Goal: Task Accomplishment & Management: Complete application form

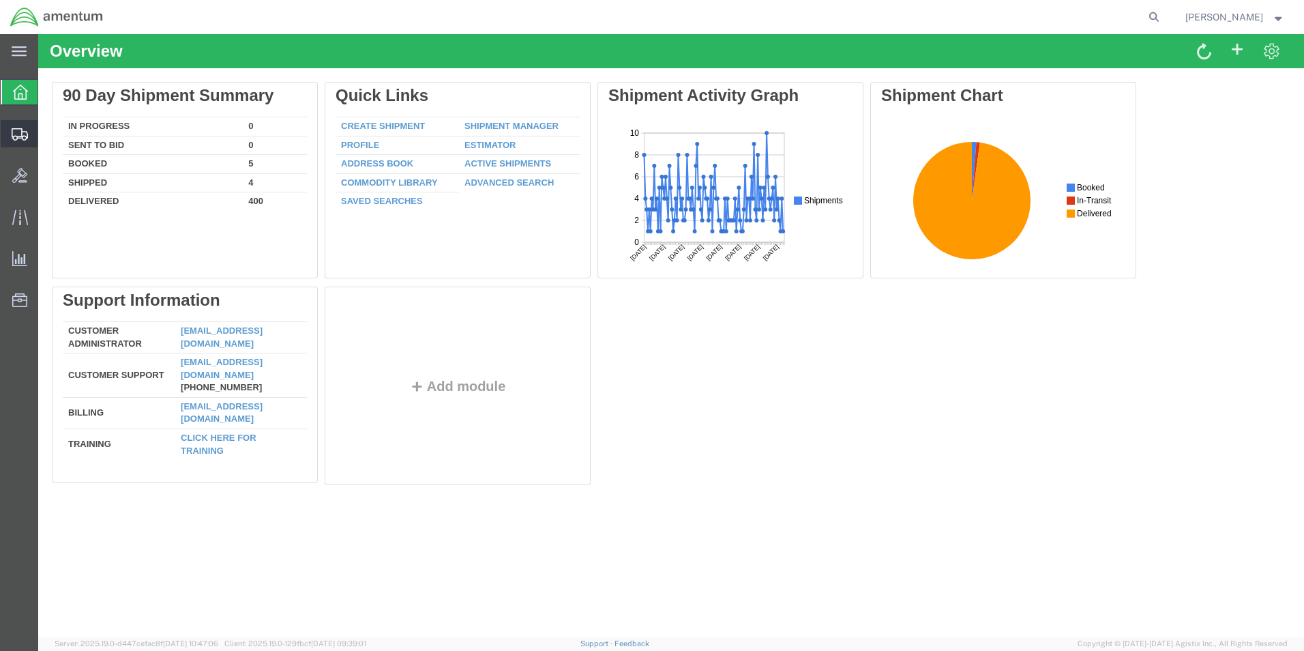
click at [0, 0] on span "Create Shipment" at bounding box center [0, 0] width 0 height 0
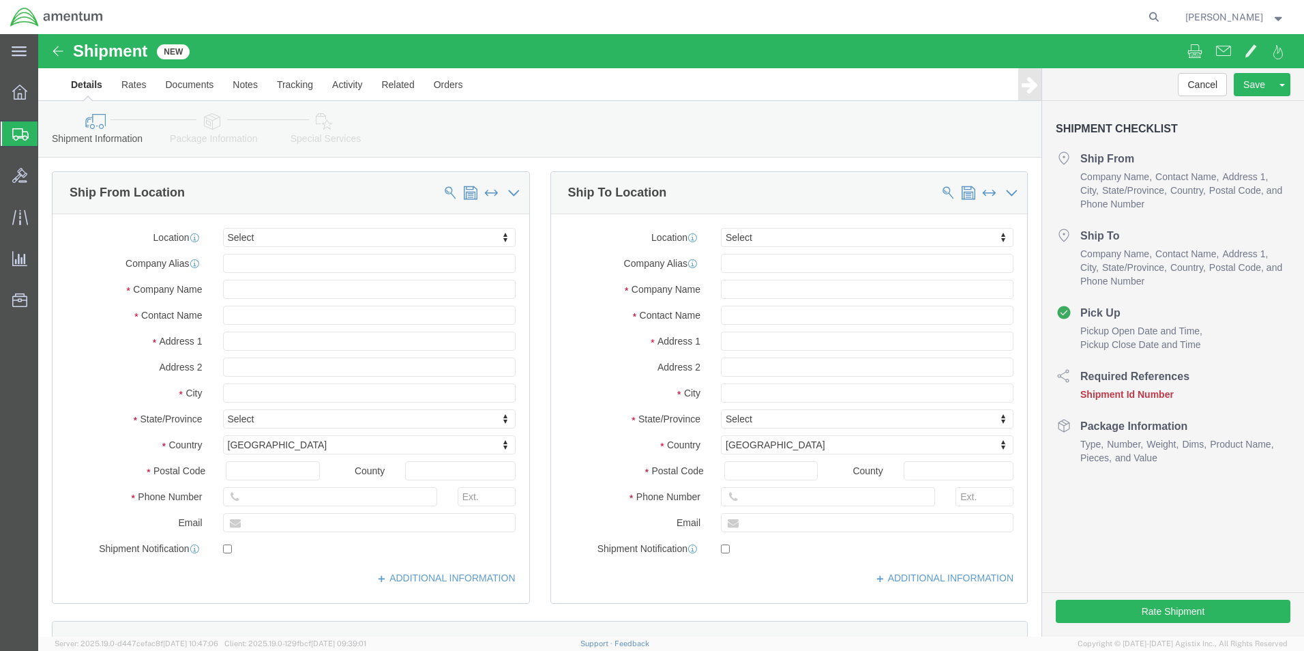
select select
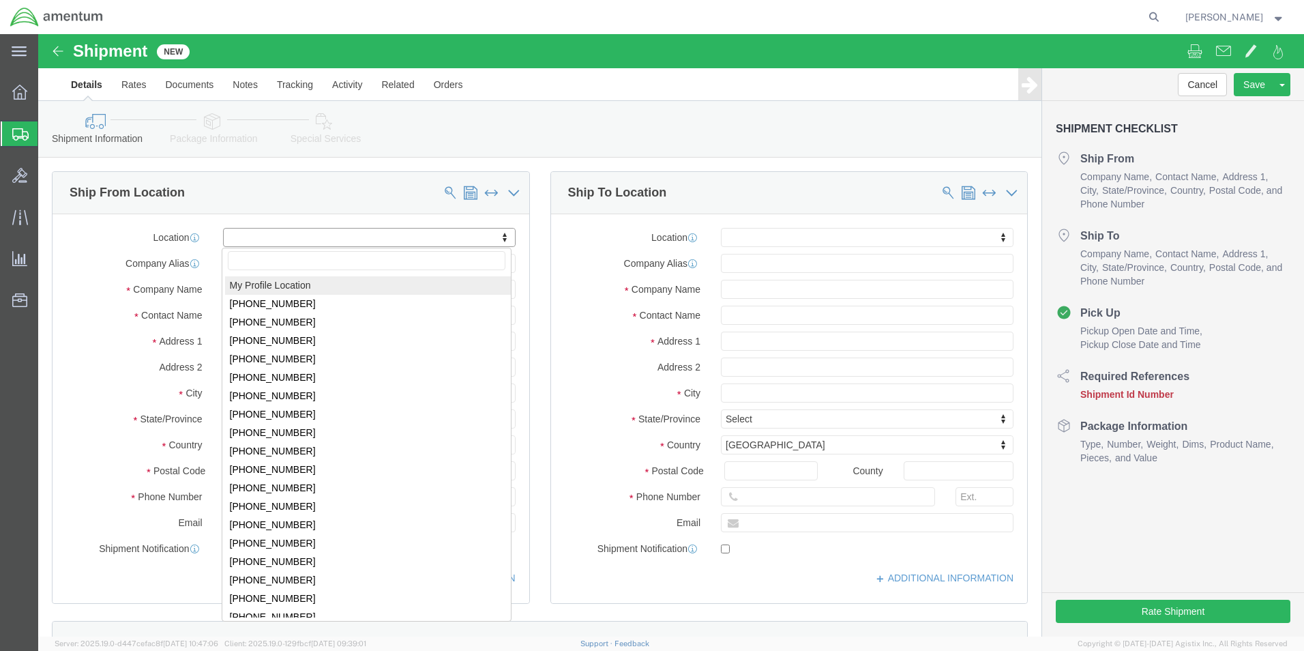
select select "MYPROFILE"
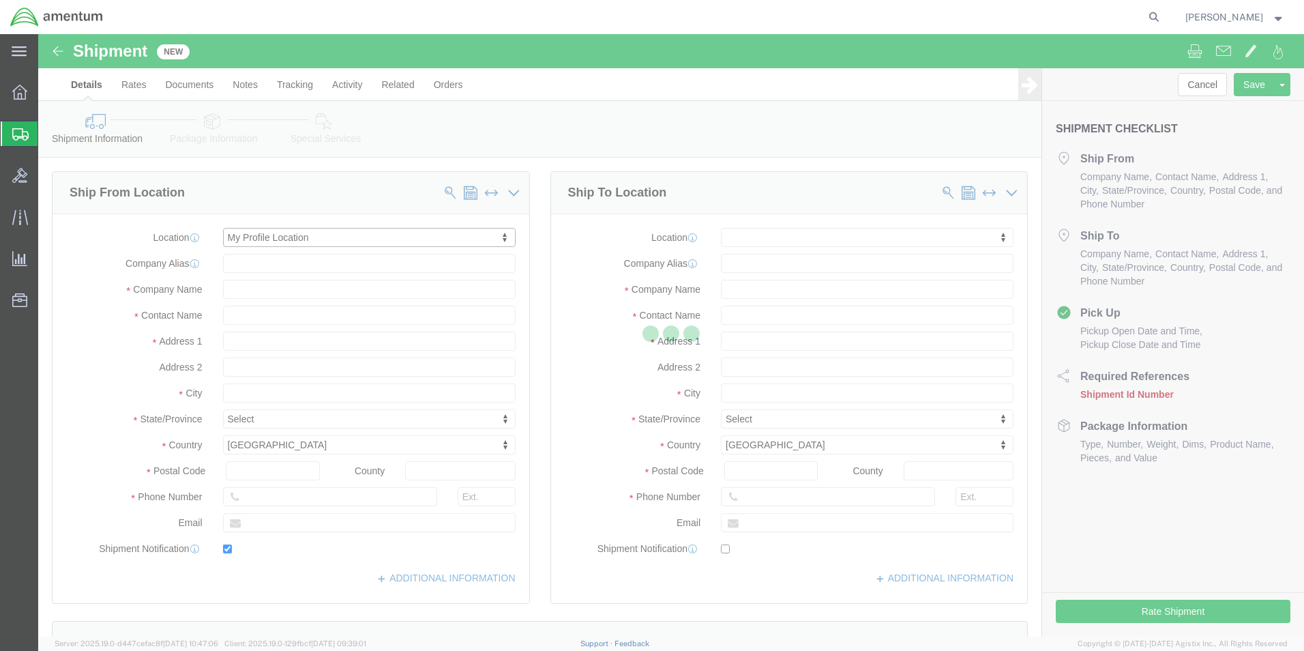
type input "[STREET_ADDRESS][PERSON_NAME]"
type input "[PERSON_NAME][GEOGRAPHIC_DATA]"
type input "78801"
type input "[PHONE_NUMBER]"
type input "[PERSON_NAME][EMAIL_ADDRESS][PERSON_NAME][DOMAIN_NAME]"
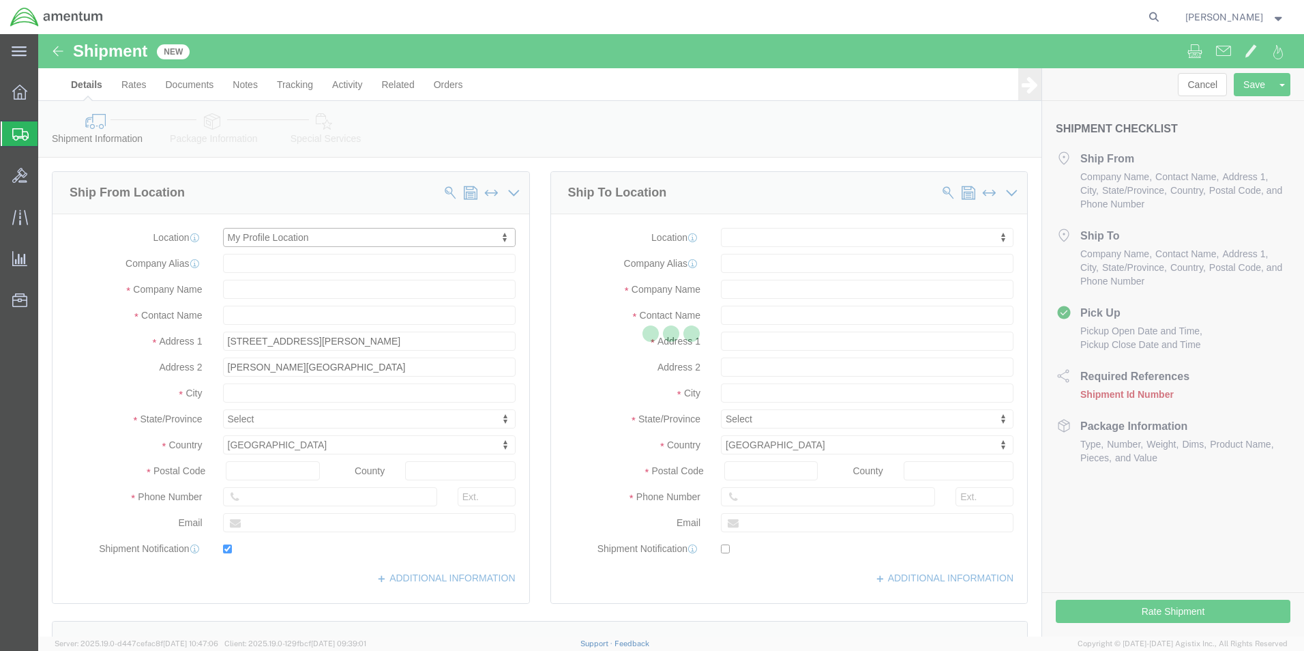
checkbox input "true"
type input "Amentum Services, Inc."
type input "[PERSON_NAME]"
type input "Uvalde"
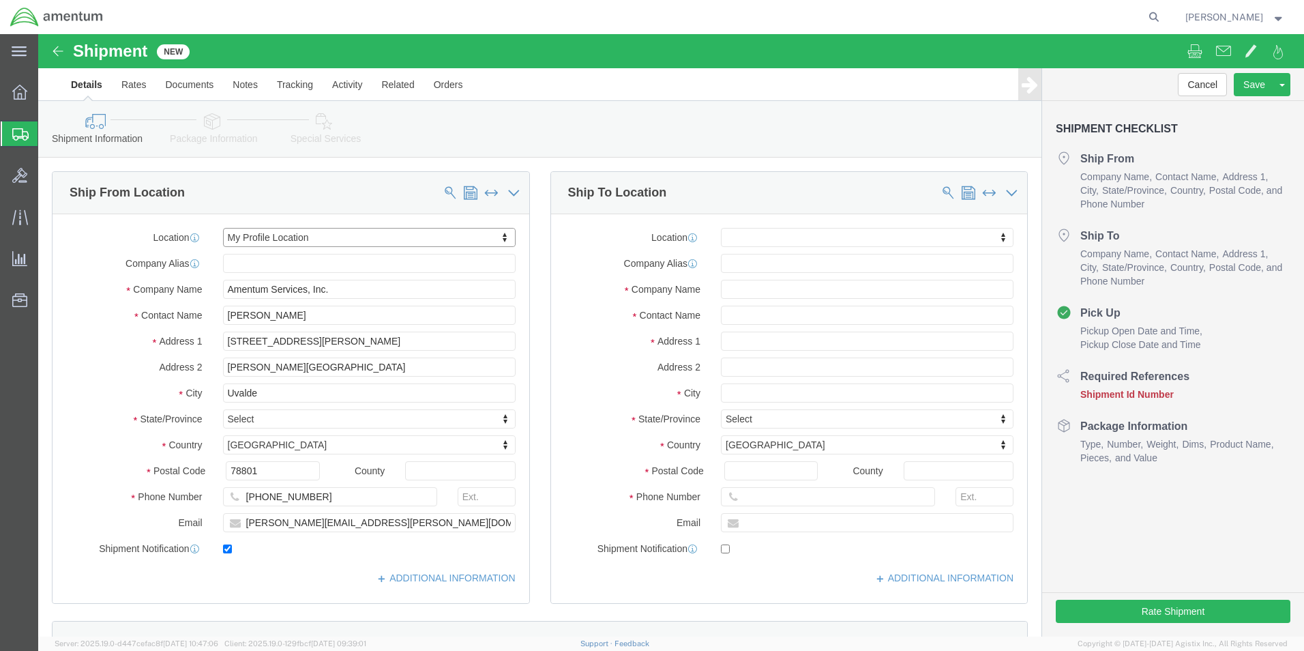
select select "[GEOGRAPHIC_DATA]"
click input "text"
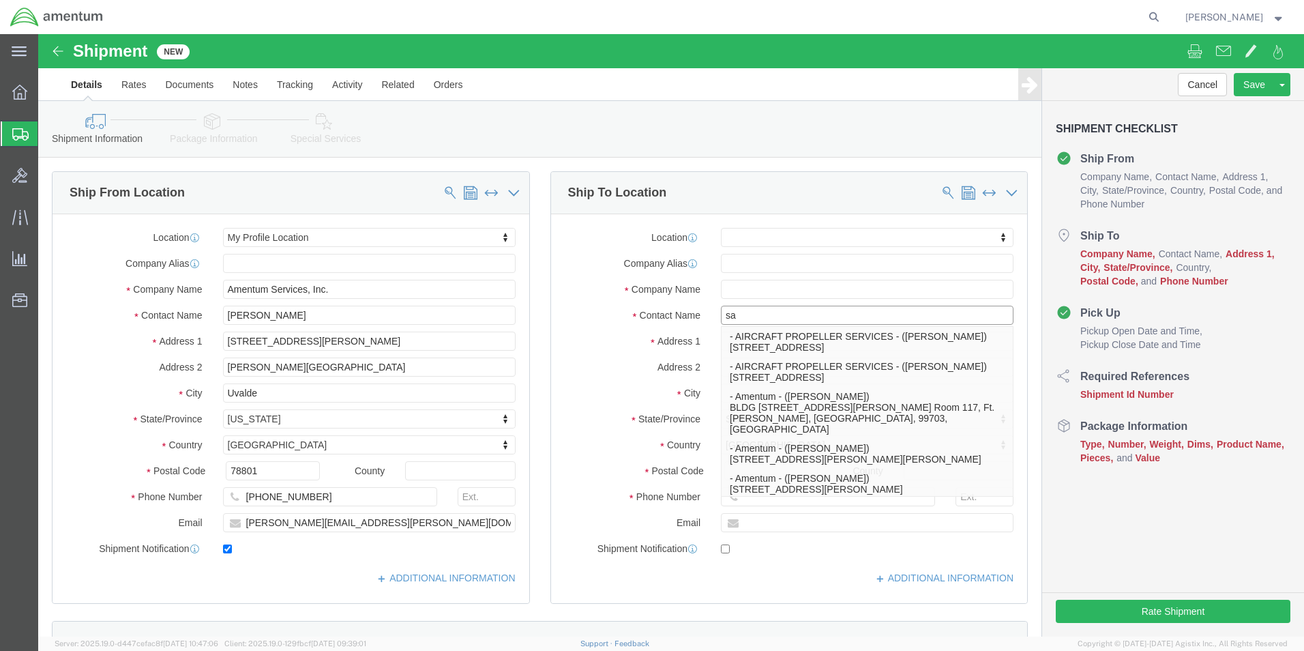
type input "s"
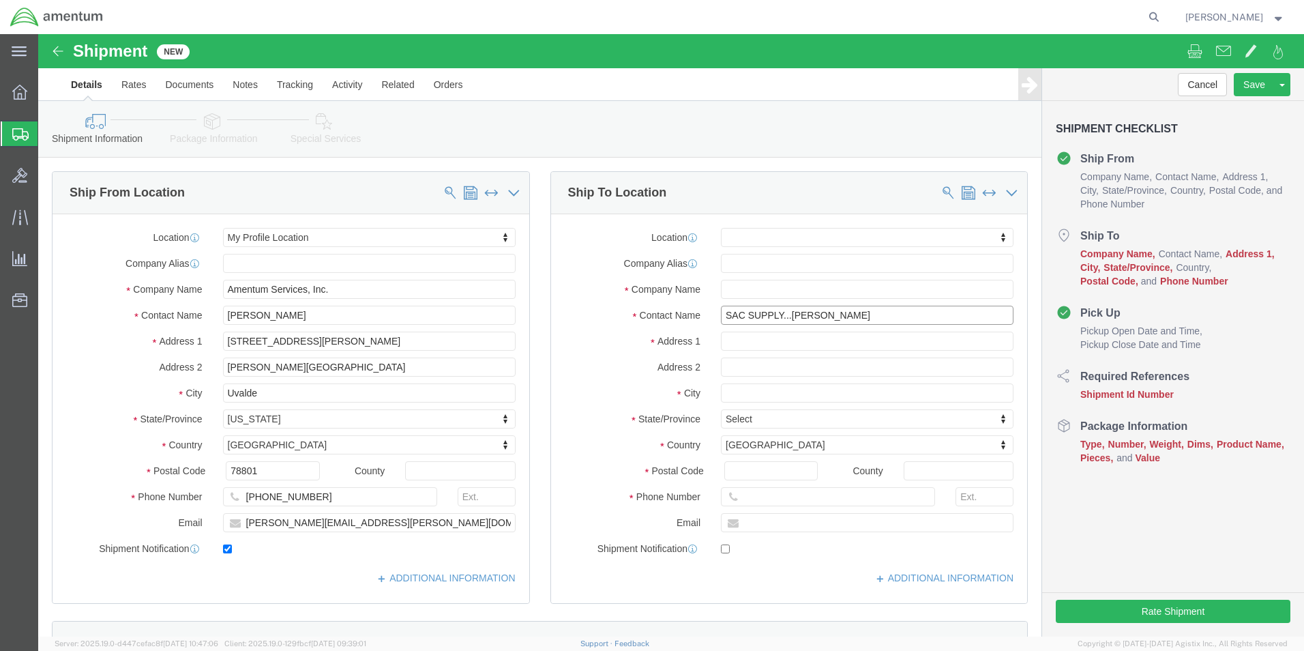
type input "SAC SUPPLY...[PERSON_NAME]"
click input "text"
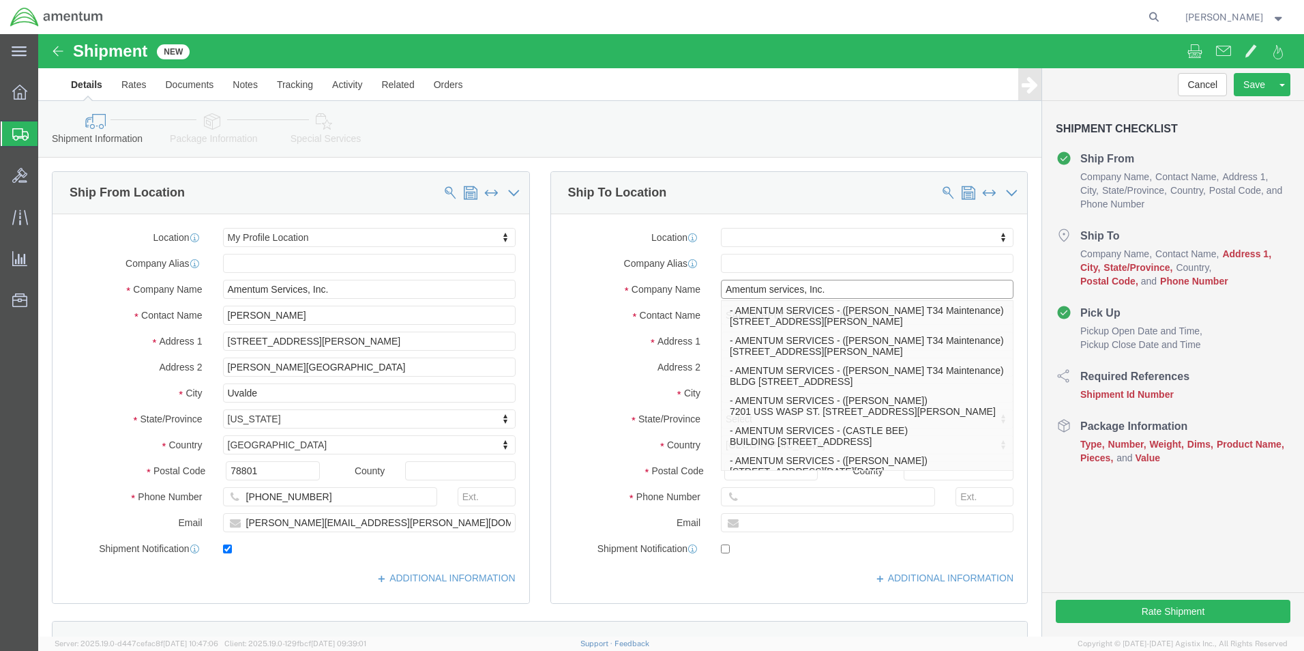
type input "Amentum services, Inc."
click div "Ship To Location Location My Profile Location [PHONE_NUMBER] [PHONE_NUMBER] [PH…"
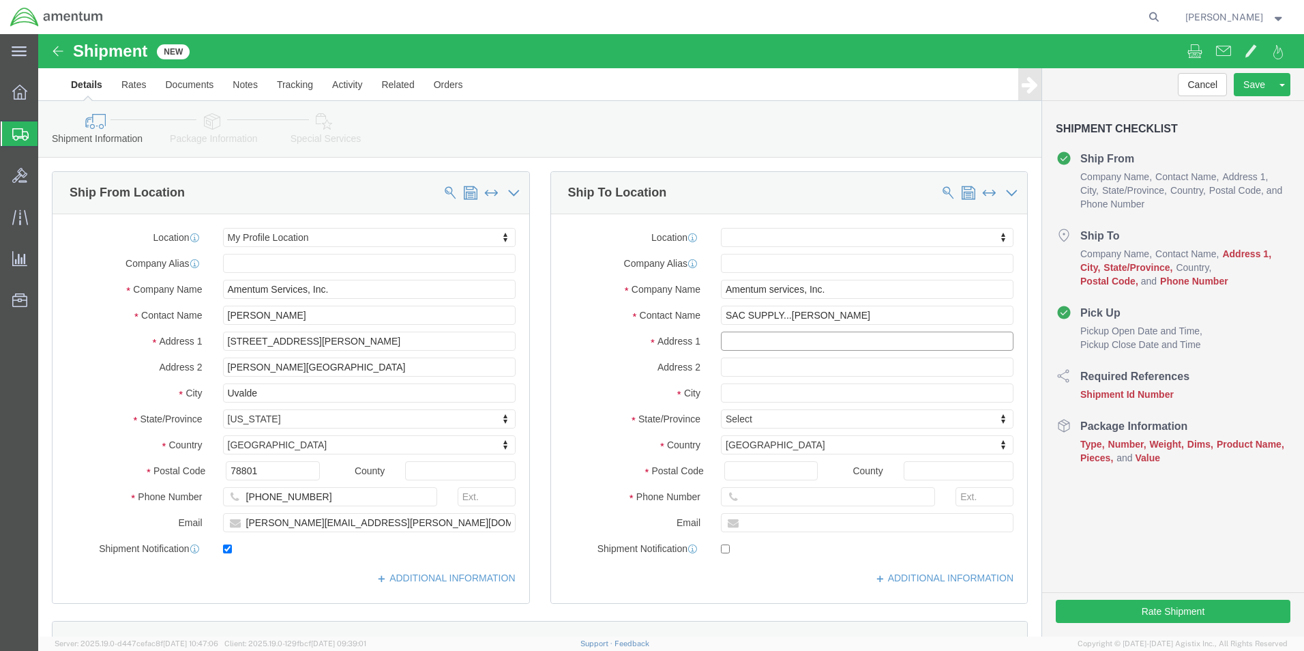
click input "text"
type input "[STREET_ADDRESS]"
select select
click div "Ship To Location Location My Profile Location [PHONE_NUMBER] [PHONE_NUMBER] [PH…"
click input "text"
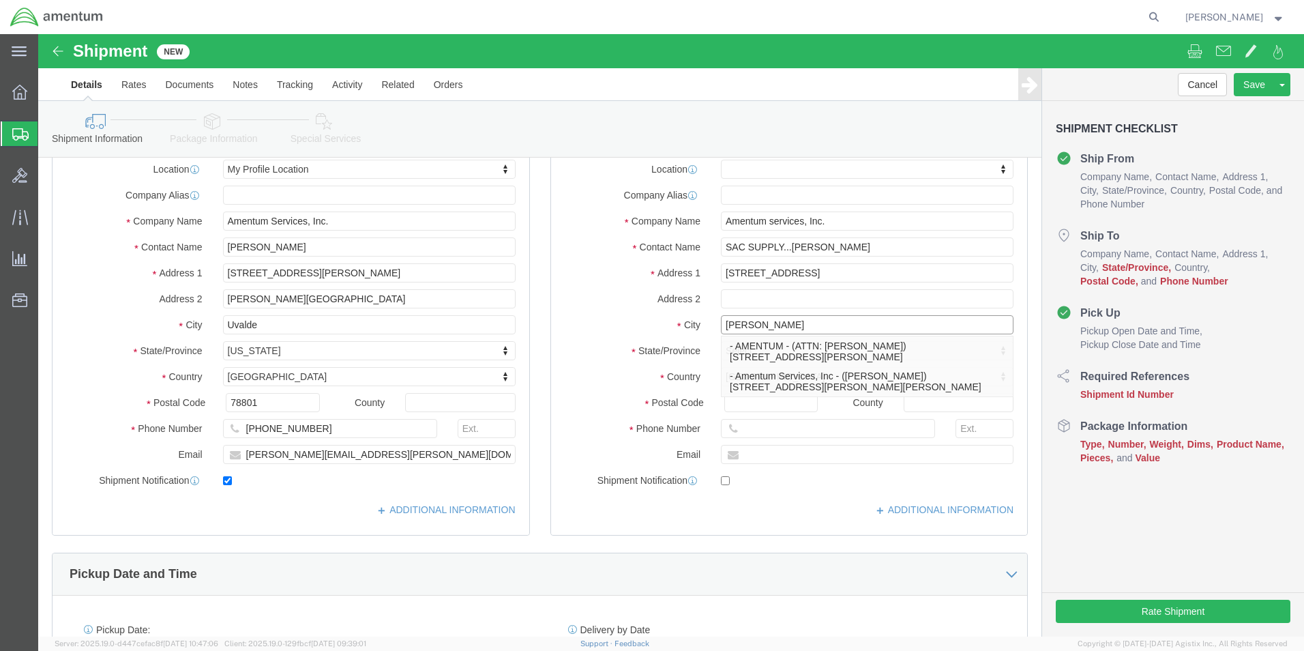
type input "[PERSON_NAME]"
click div "Cancel Save Assign To Save As Template Shipment Checklist Ship From Company Nam…"
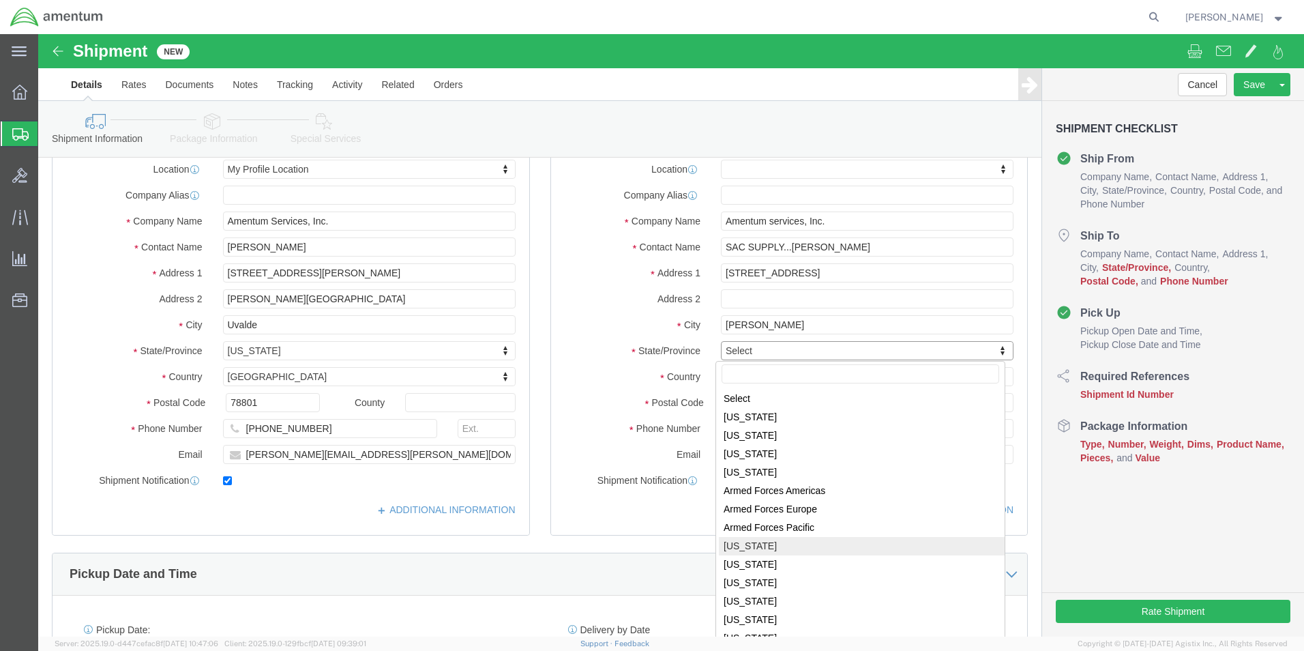
select select
select select "CA"
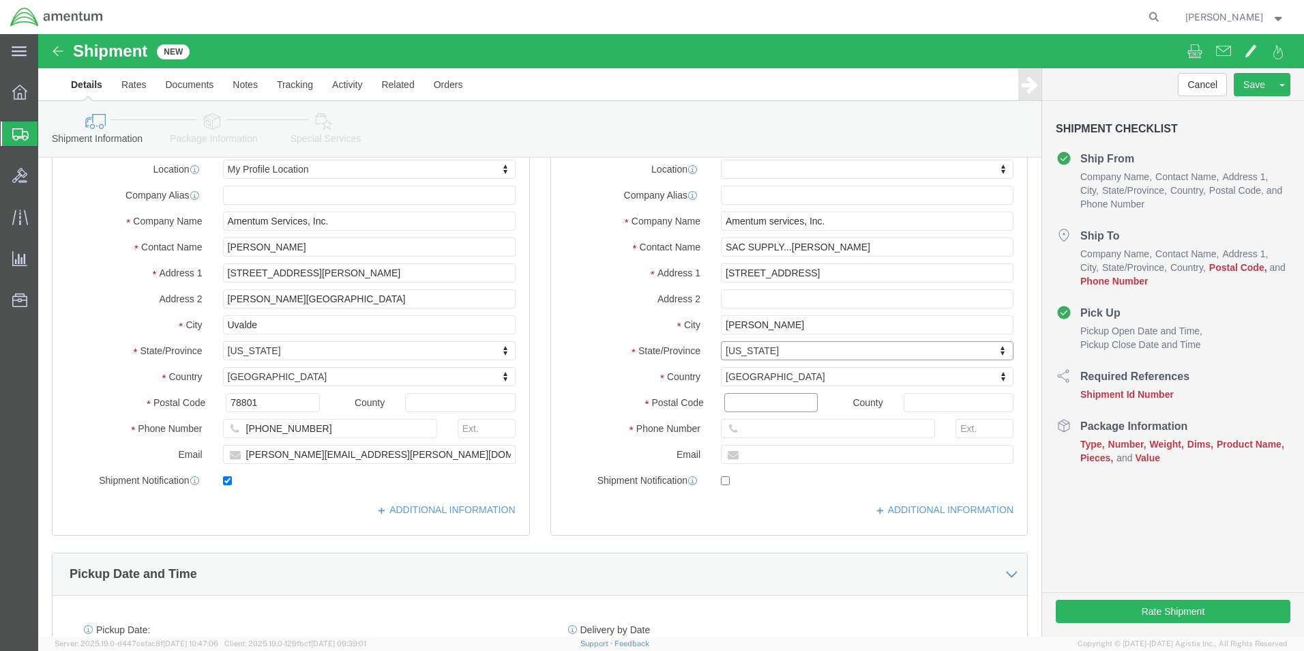
click input "Postal Code"
type input "95652"
select select
click div "Ship To Location Location My Profile Location [PHONE_NUMBER] [PHONE_NUMBER] [PH…"
click input "text"
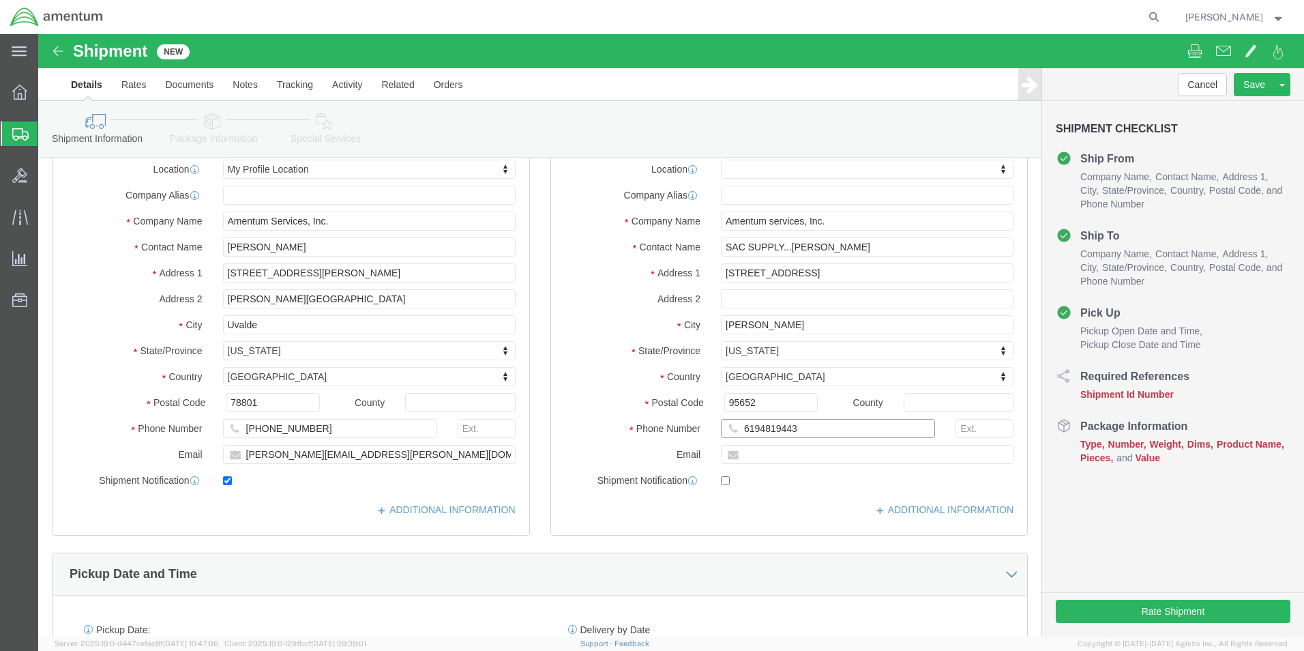
type input "6194819443"
click div "Ship To Location Location My Profile Location [PHONE_NUMBER] [PHONE_NUMBER] [PH…"
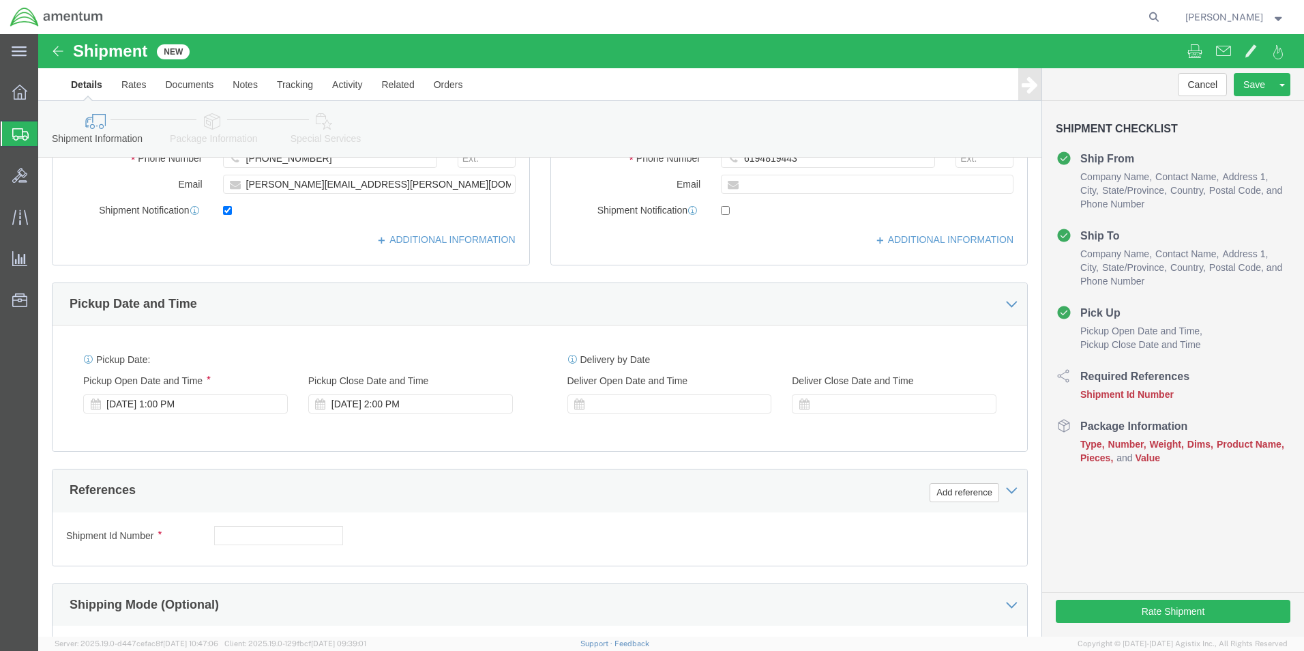
scroll to position [341, 0]
click input "text"
type input "[PHONE_NUMBER]"
click div "Shipment Id Number [PHONE_NUMBER] Select Account Type Activity ID Airline Appoi…"
click button "Add reference"
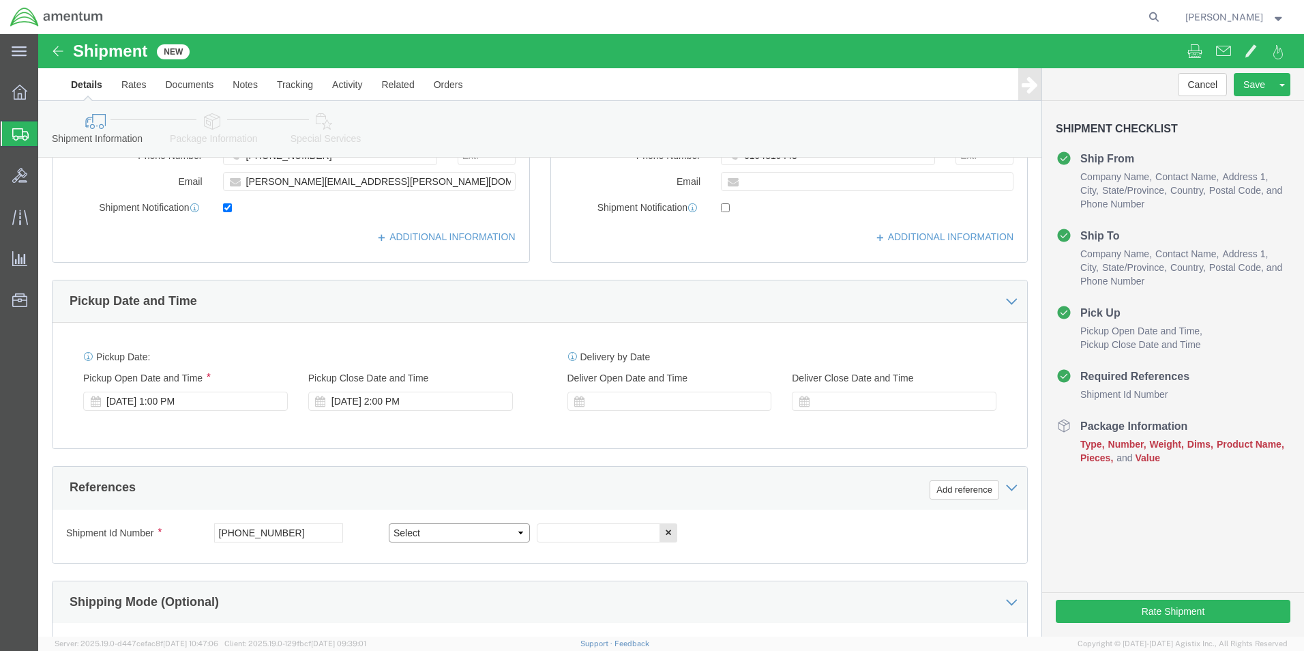
click select "Select Account Type Activity ID Airline Appointment Number ASN Batch Request # …"
select select "CUSTREF"
click select "Select Account Type Activity ID Airline Appointment Number ASN Batch Request # …"
click input "text"
type input "[PHONE_NUMBER]"
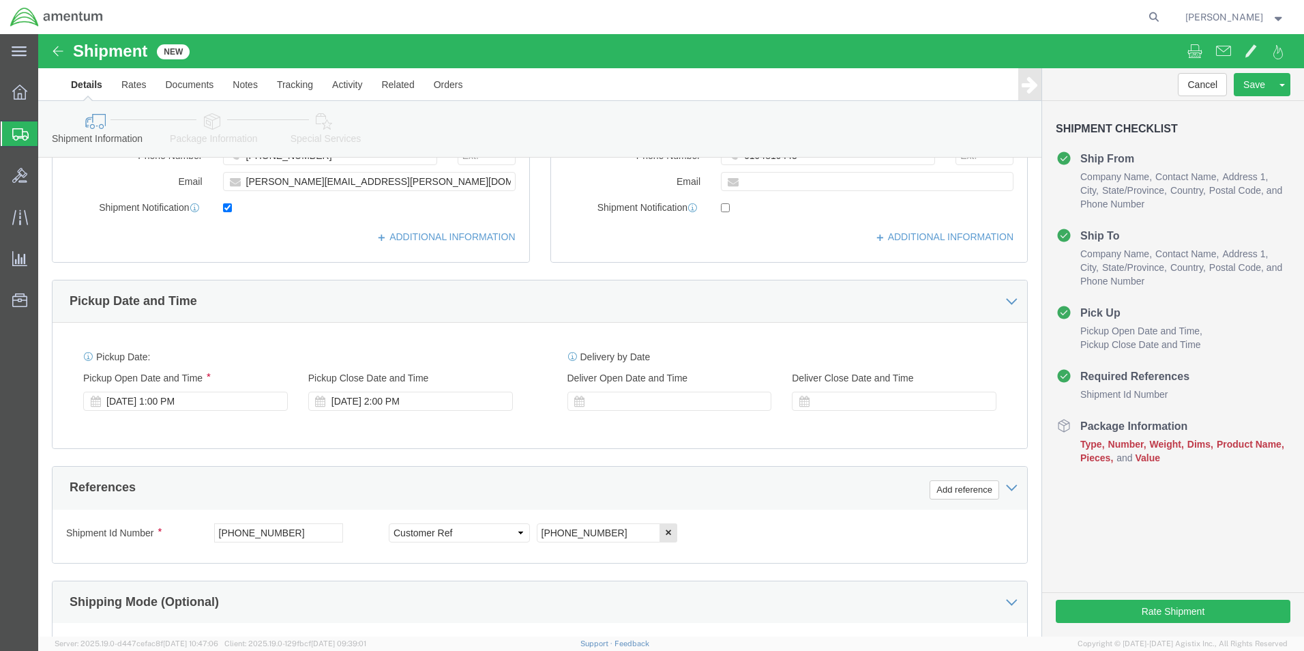
click div "Shipment Id Number [PHONE_NUMBER] Select Account Type Activity ID Airline Appoi…"
click button "Add reference"
click select "Select Account Type Activity ID Airline Appointment Number ASN Batch Request # …"
select select "DEPT"
click select "Select Account Type Activity ID Airline Appointment Number ASN Batch Request # …"
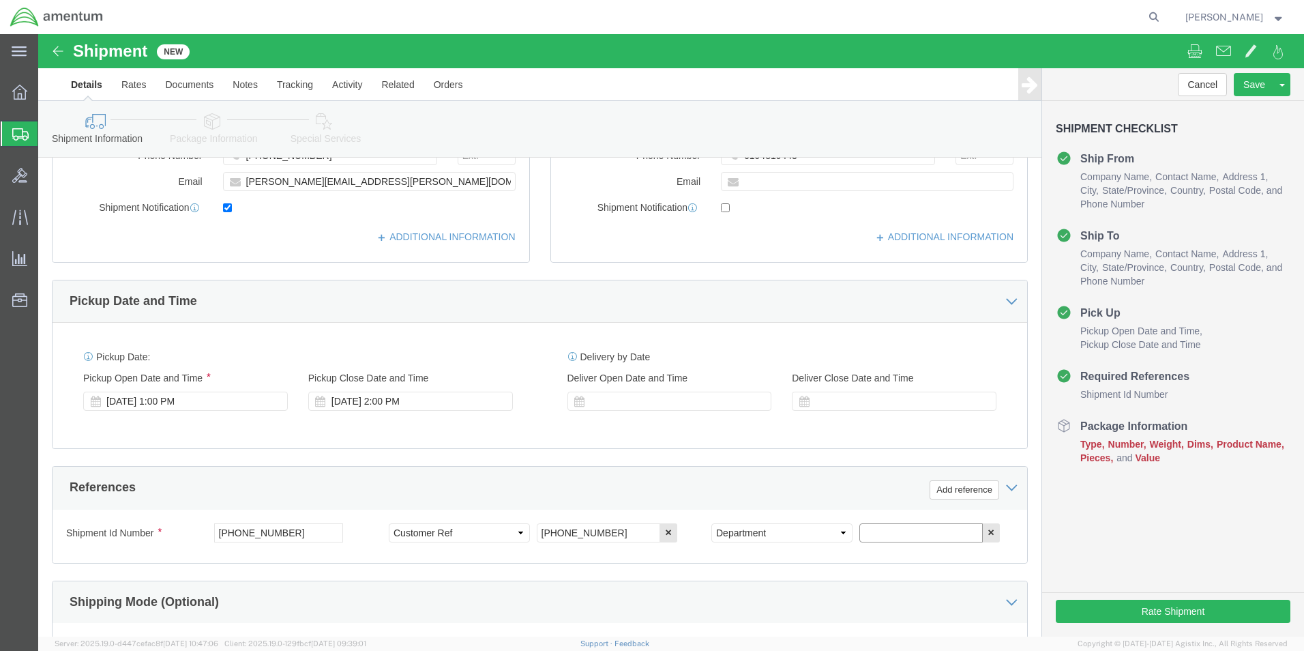
click input "text"
type input "CBP"
click div "Shipment Id Number [PHONE_NUMBER] Select Account Type Activity ID Airline Appoi…"
click button "Add reference"
click select "Select Account Type Activity ID Airline Appointment Number ASN Batch Request # …"
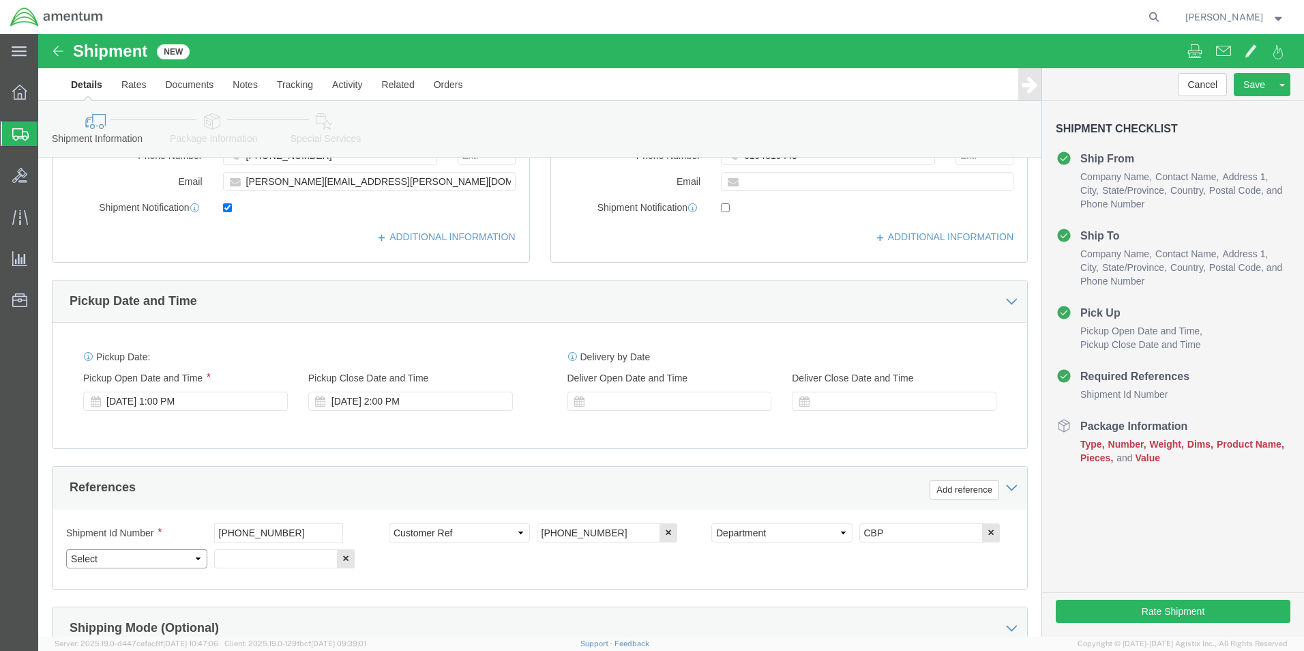
select select "PROJNUM"
click select "Select Account Type Activity ID Airline Appointment Number ASN Batch Request # …"
click input "text"
type input "6118.03.03.2219.000.UVA.0000"
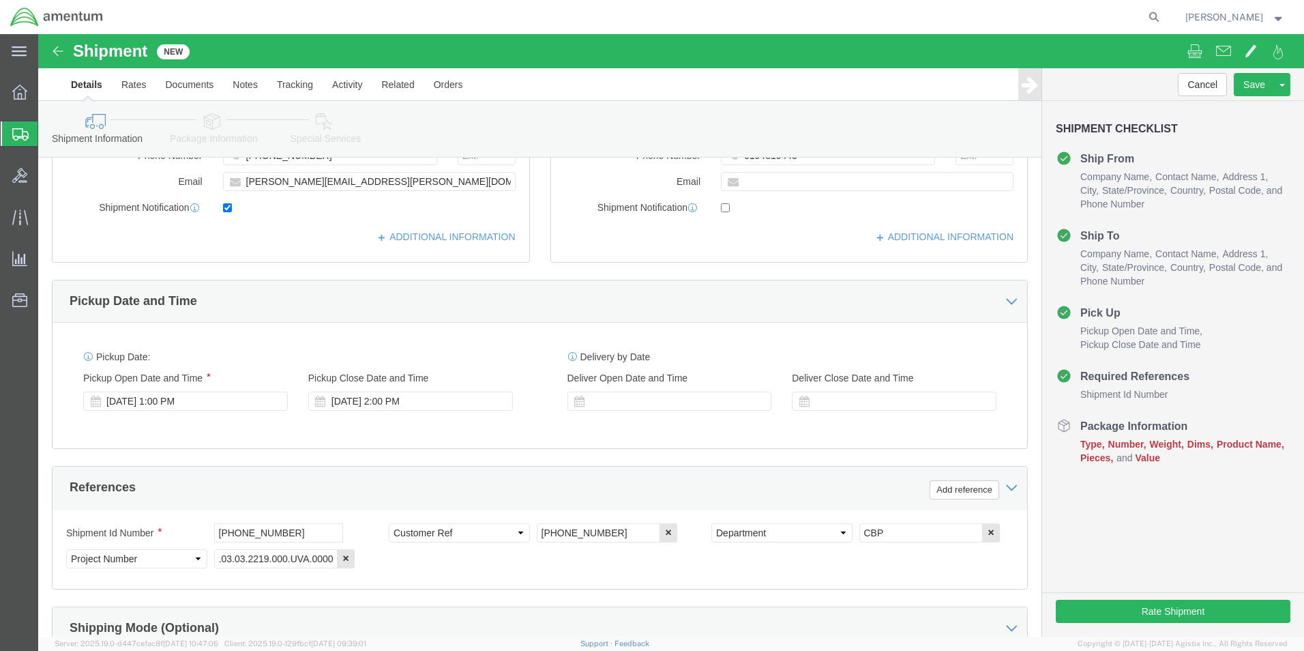
click div "Shipment Id Number [PHONE_NUMBER] Select Account Type Activity ID Airline Appoi…"
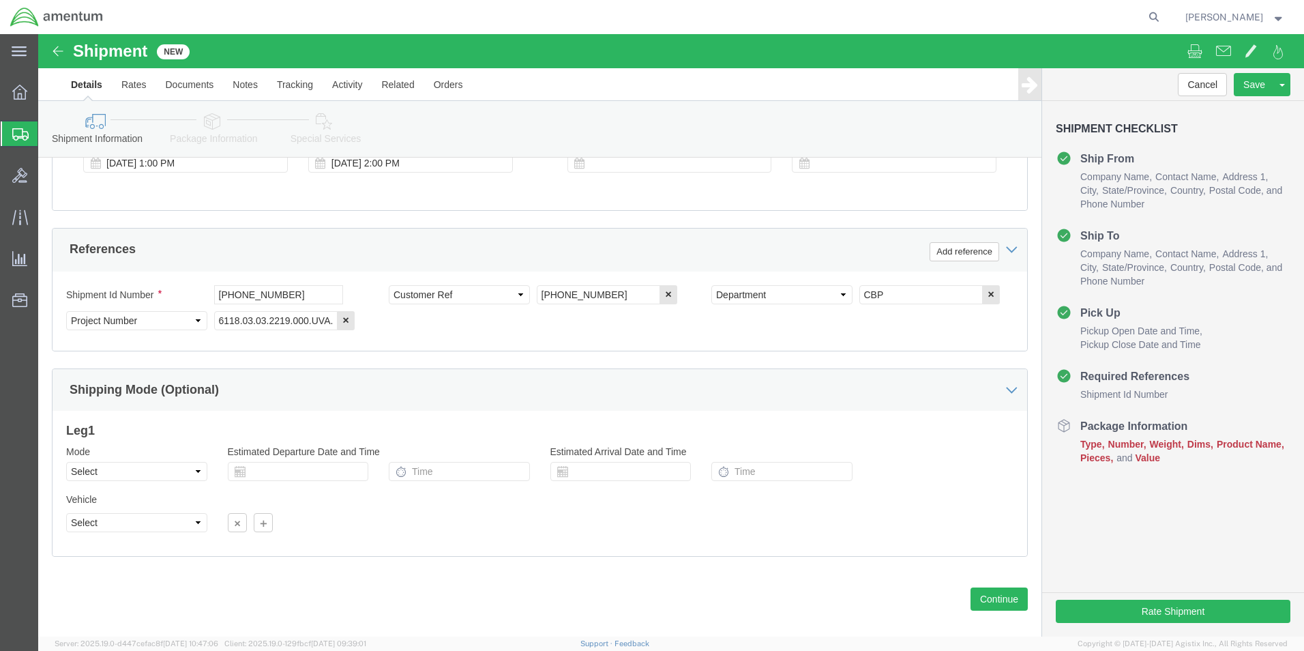
scroll to position [595, 0]
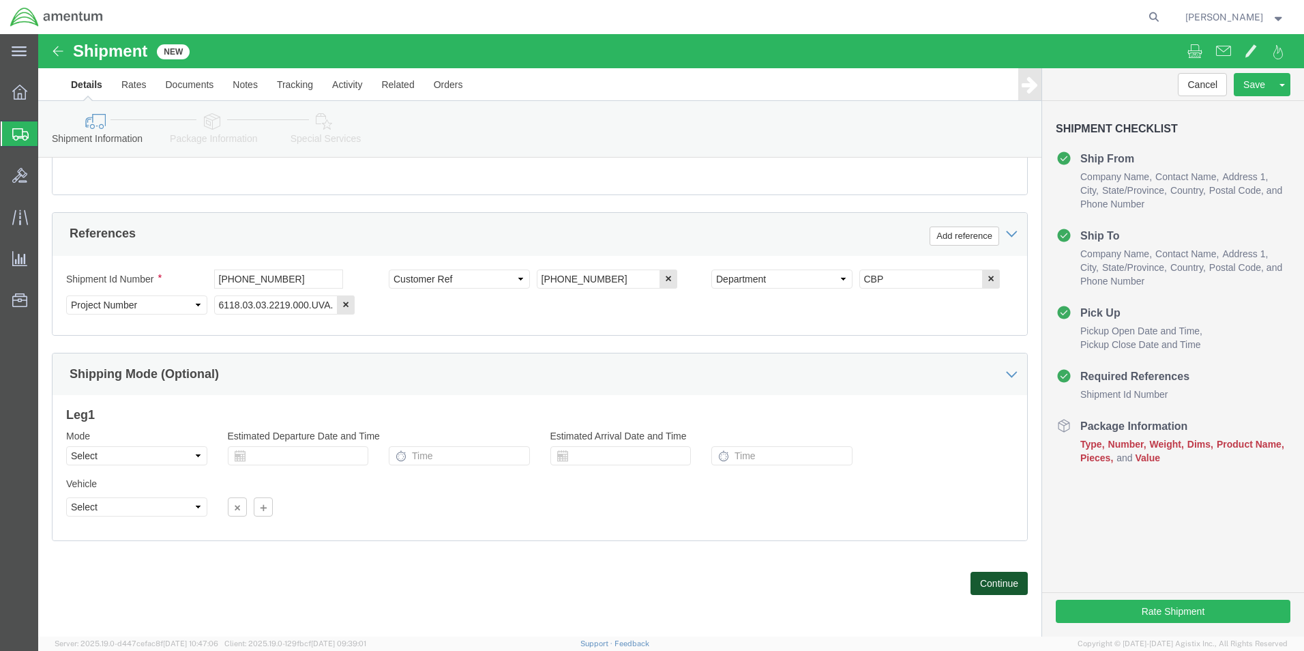
click button "Continue"
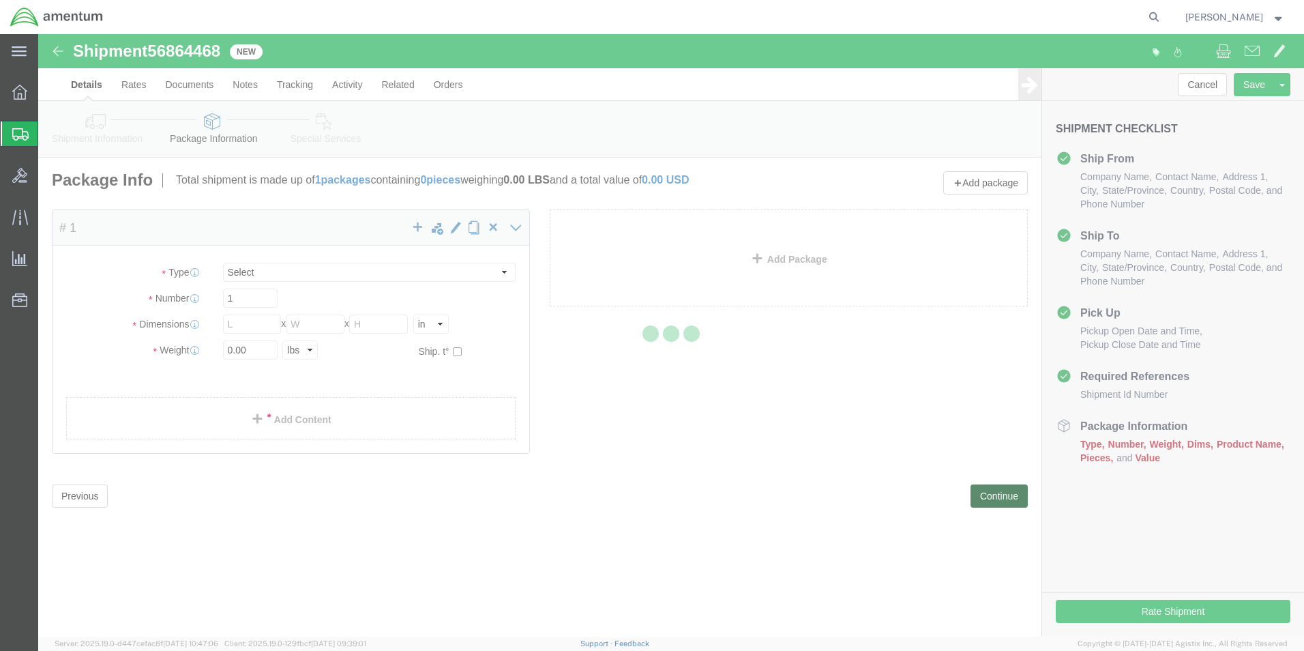
select select "CBOX"
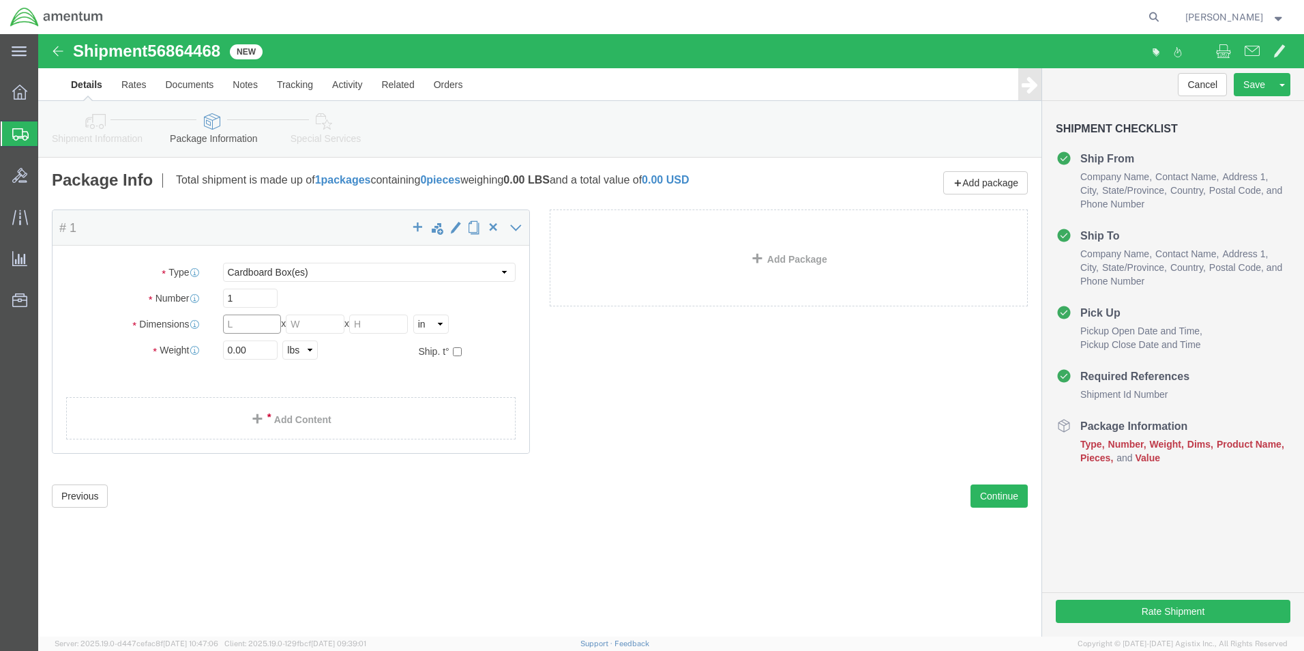
click input "text"
type input "20.00"
type input "10.00"
type input "8.00"
click input "0.00"
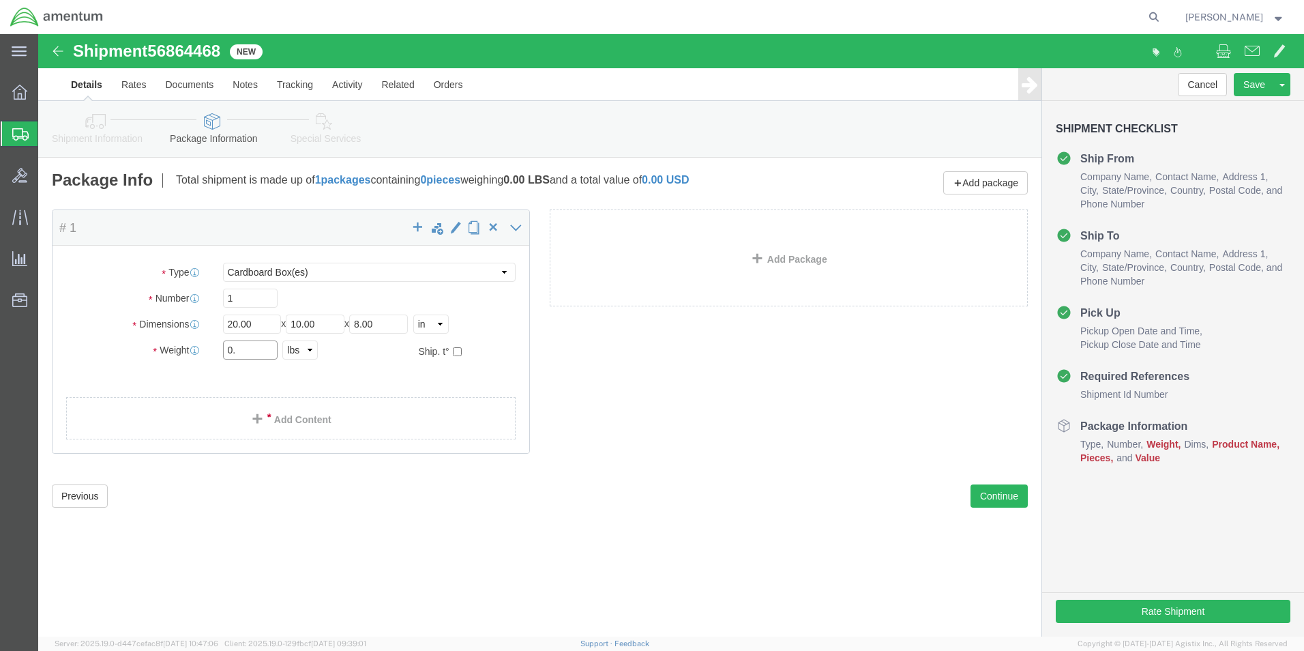
type input "0"
type input "5.3"
click ul
click span
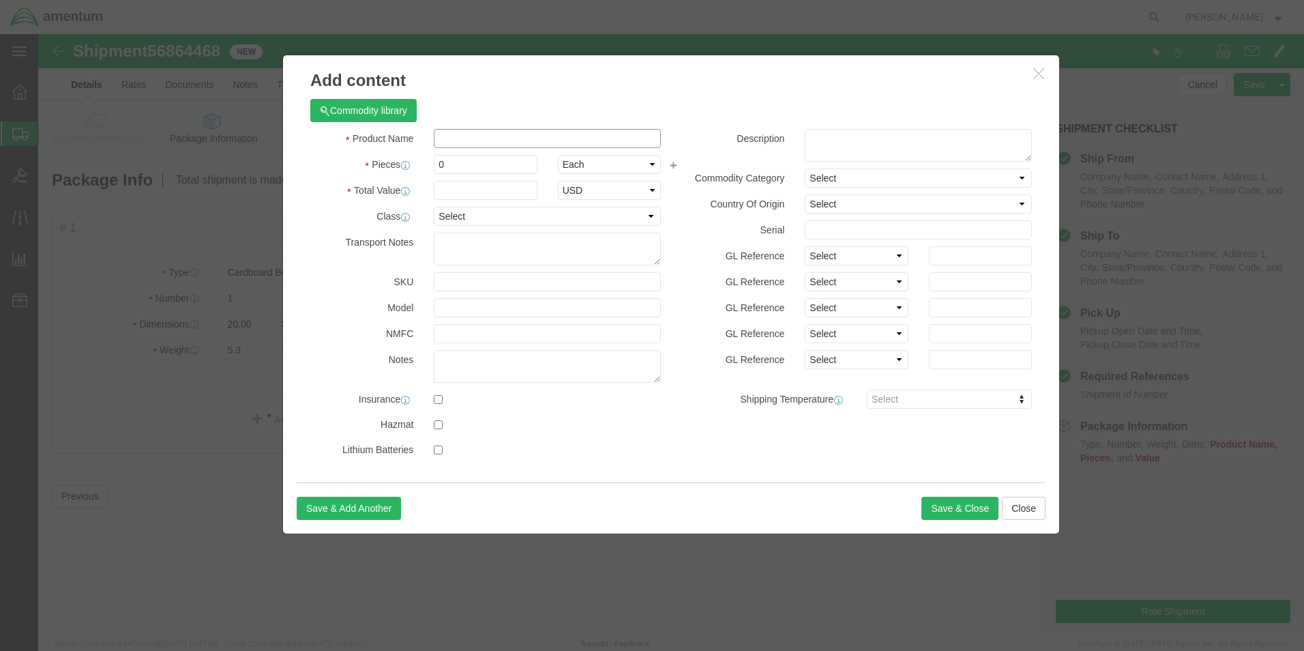
click input "text"
type input "MISC. PARTS"
click input "0"
type input "1.0"
click div "Commodity library"
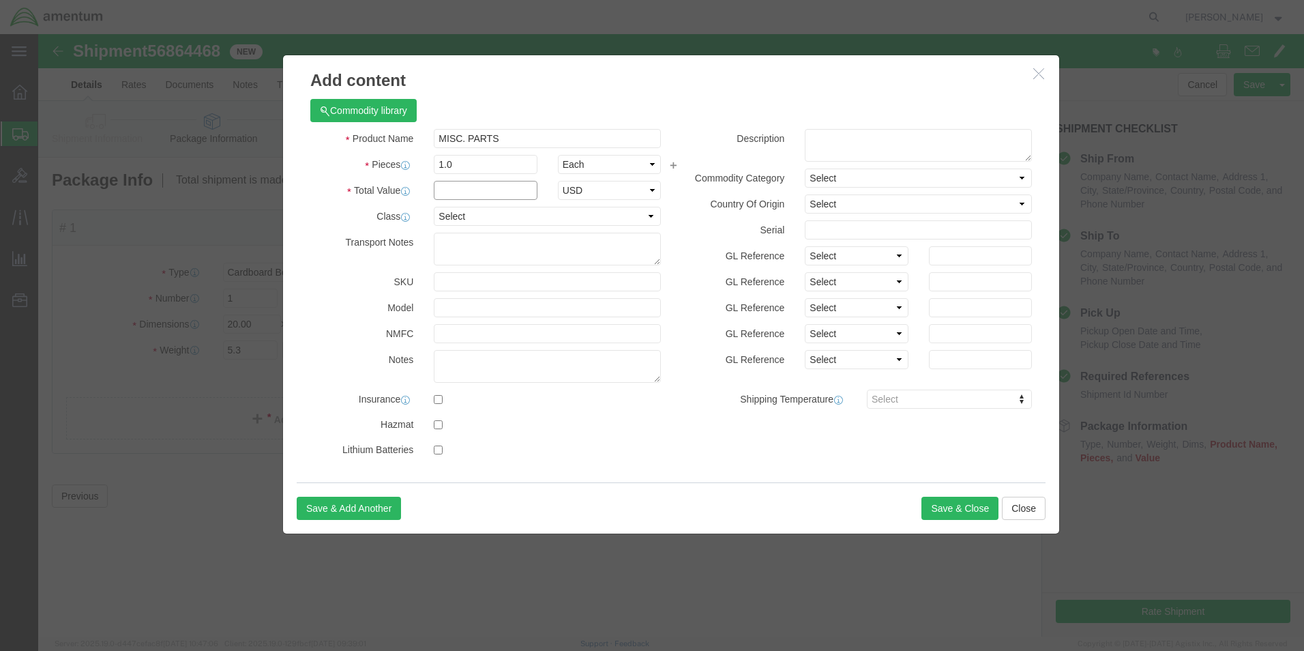
click input "text"
type input "100.00"
click div "Commodity library"
click button "Save & Close"
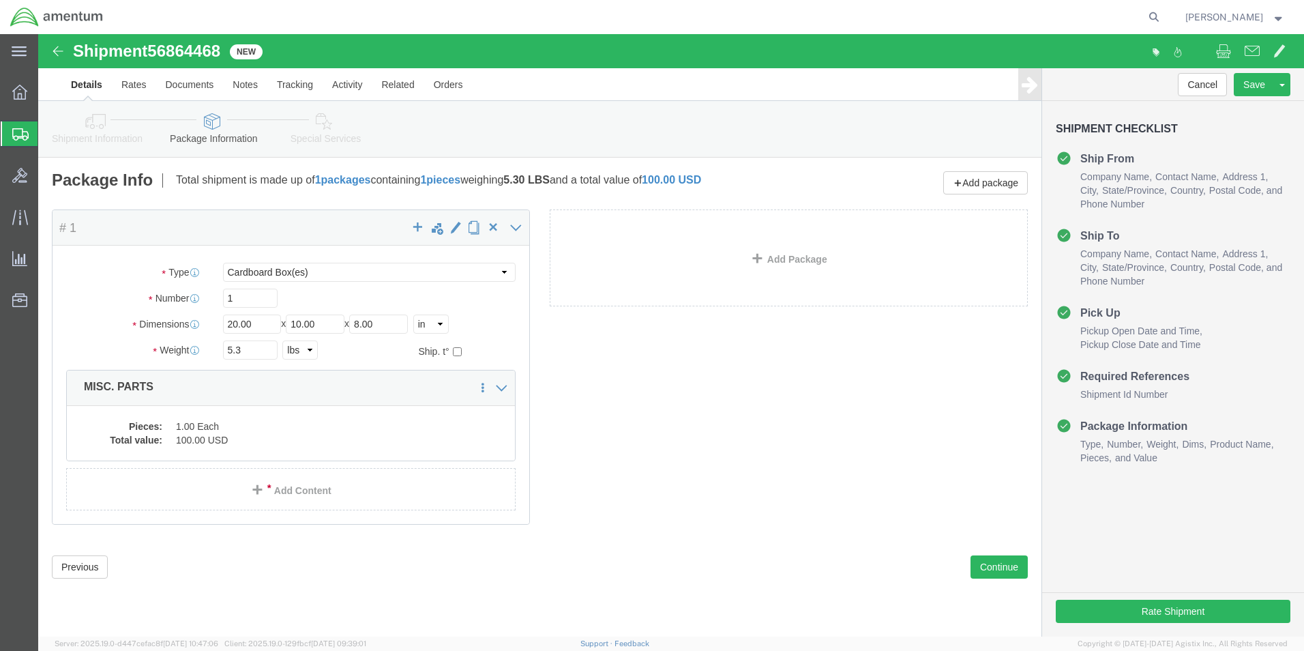
click link "Details"
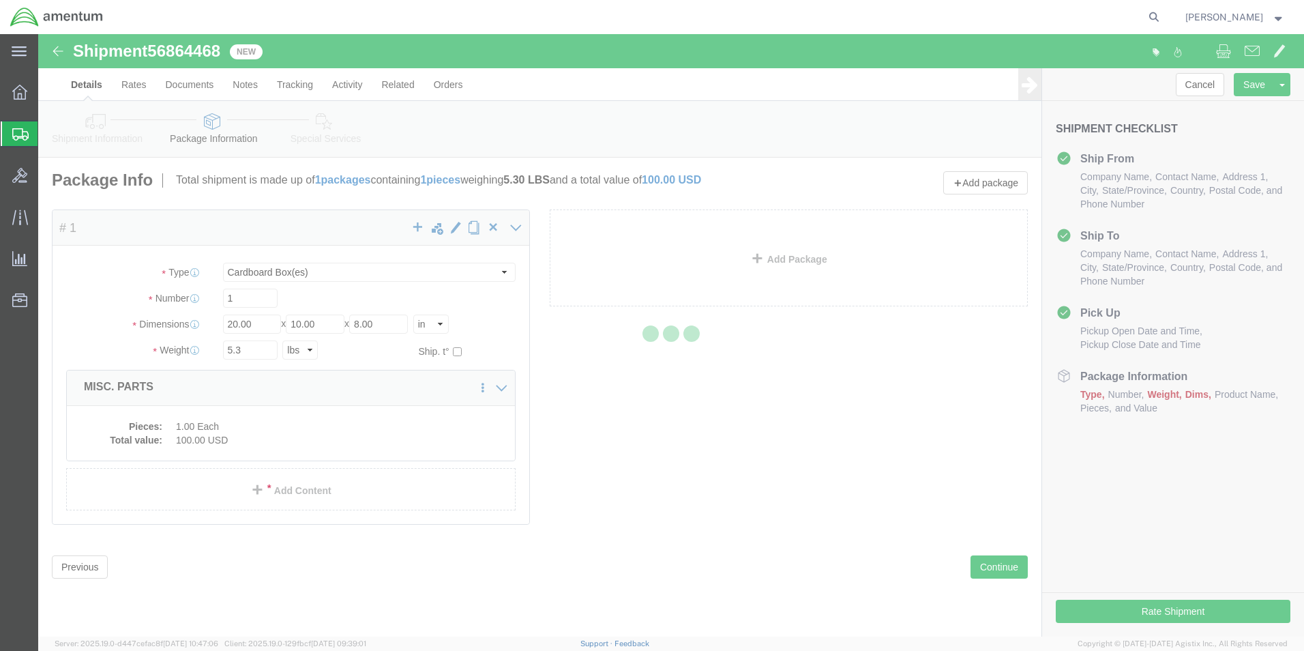
select select "49950"
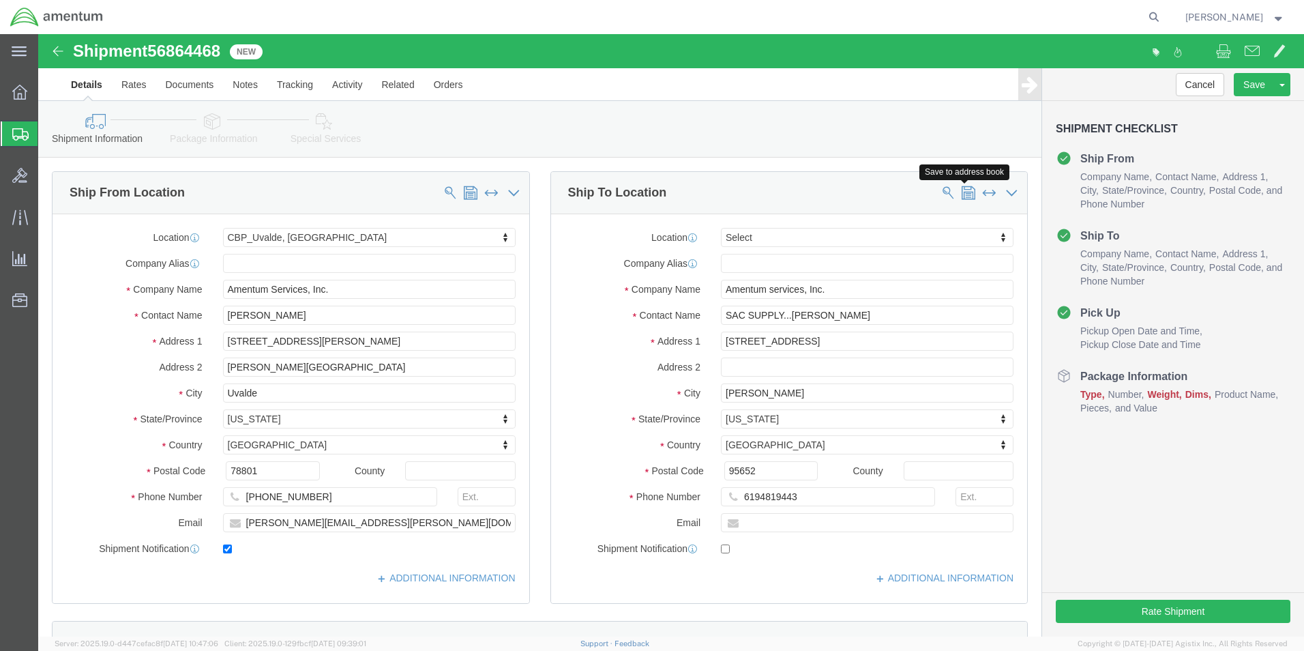
click span
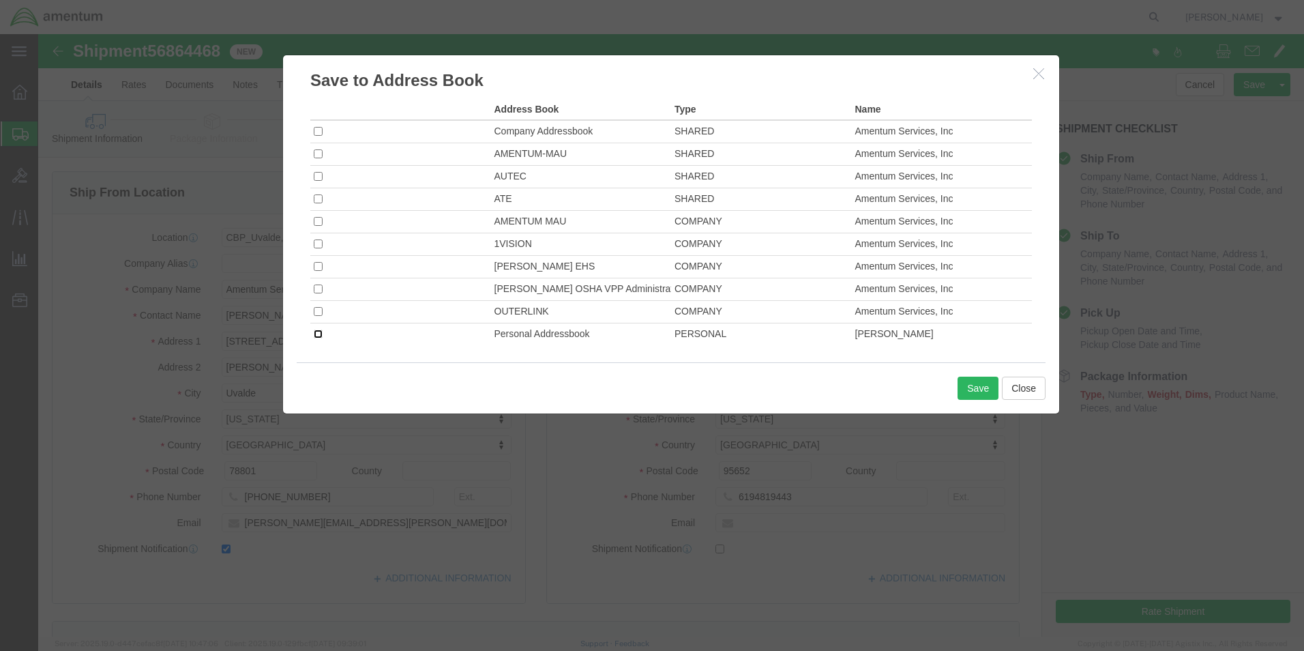
click input "checkbox"
checkbox input "true"
click button "Save"
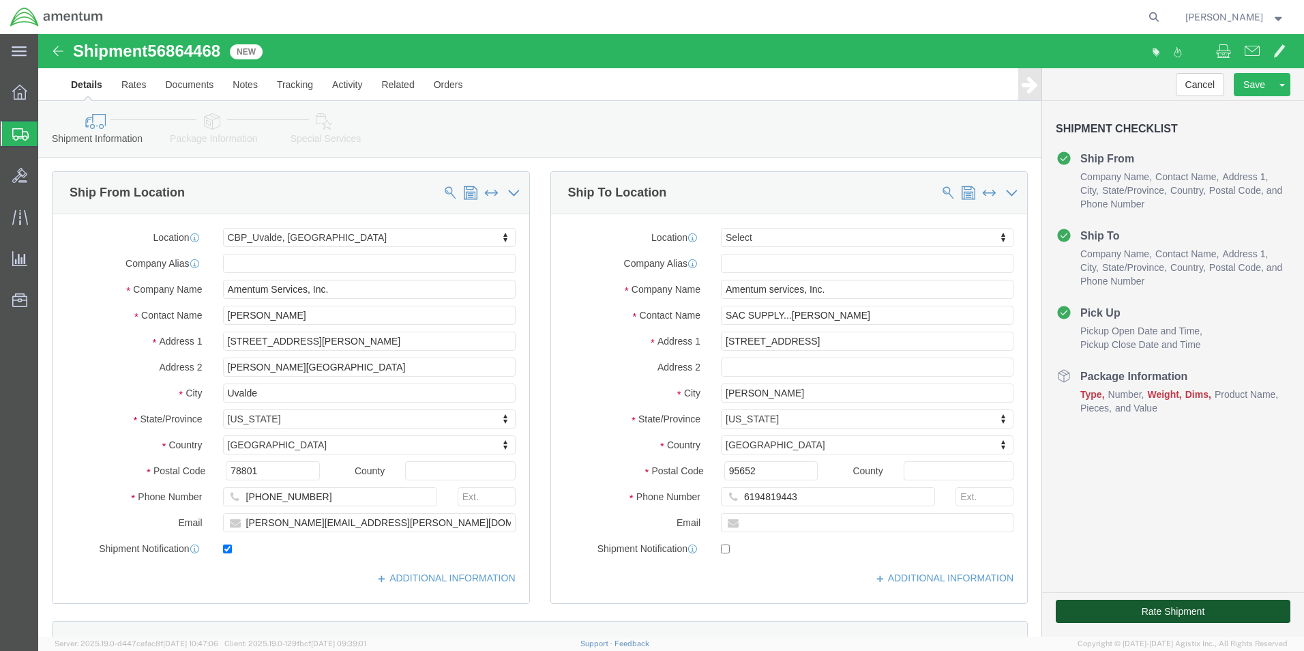
click button "Rate Shipment"
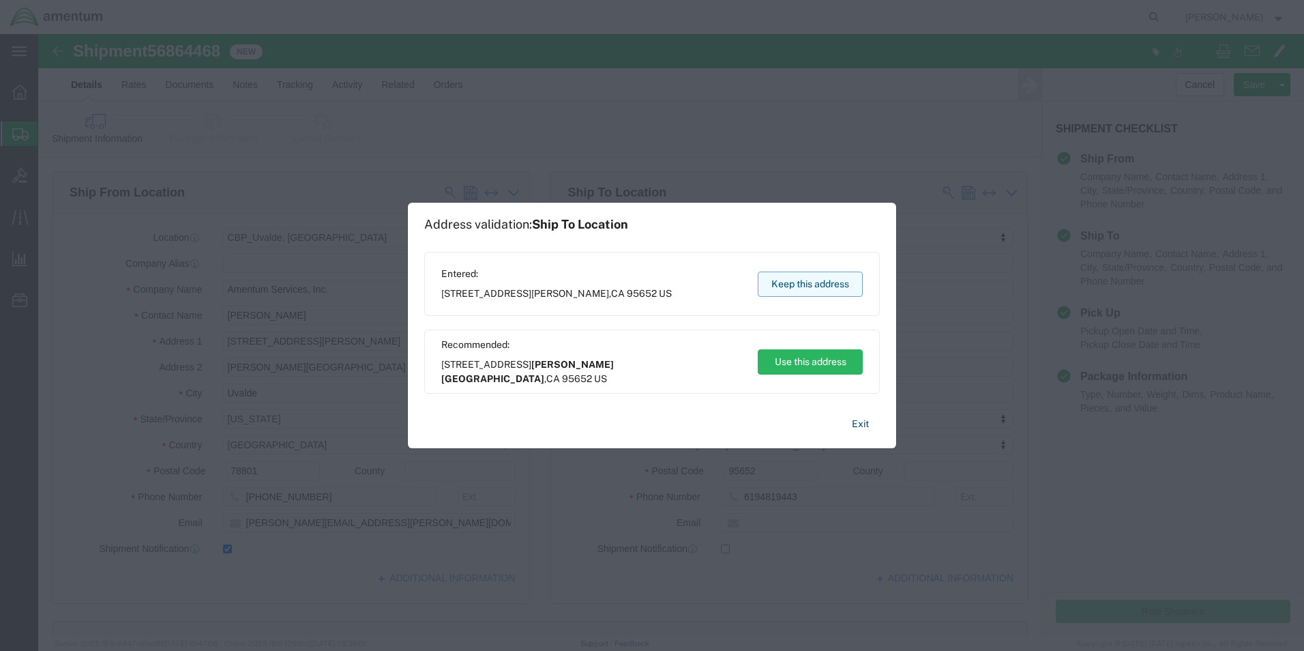
click at [802, 282] on button "Keep this address" at bounding box center [810, 283] width 105 height 25
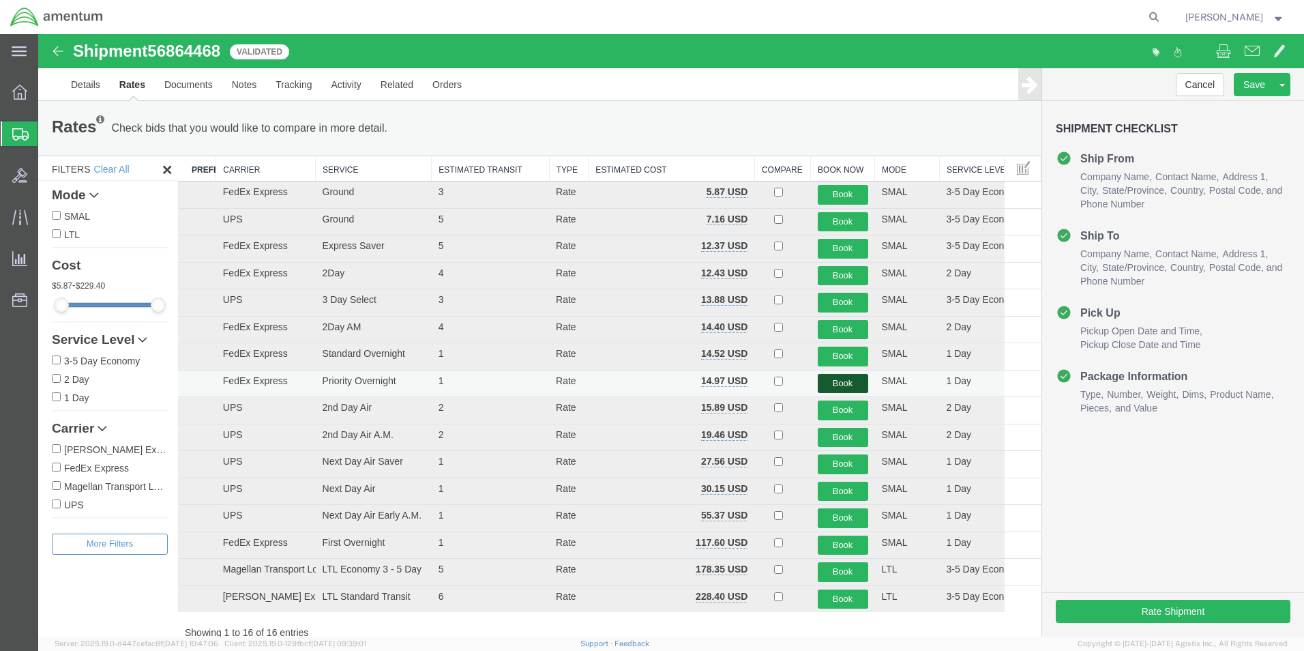
click at [831, 385] on button "Book" at bounding box center [843, 384] width 50 height 20
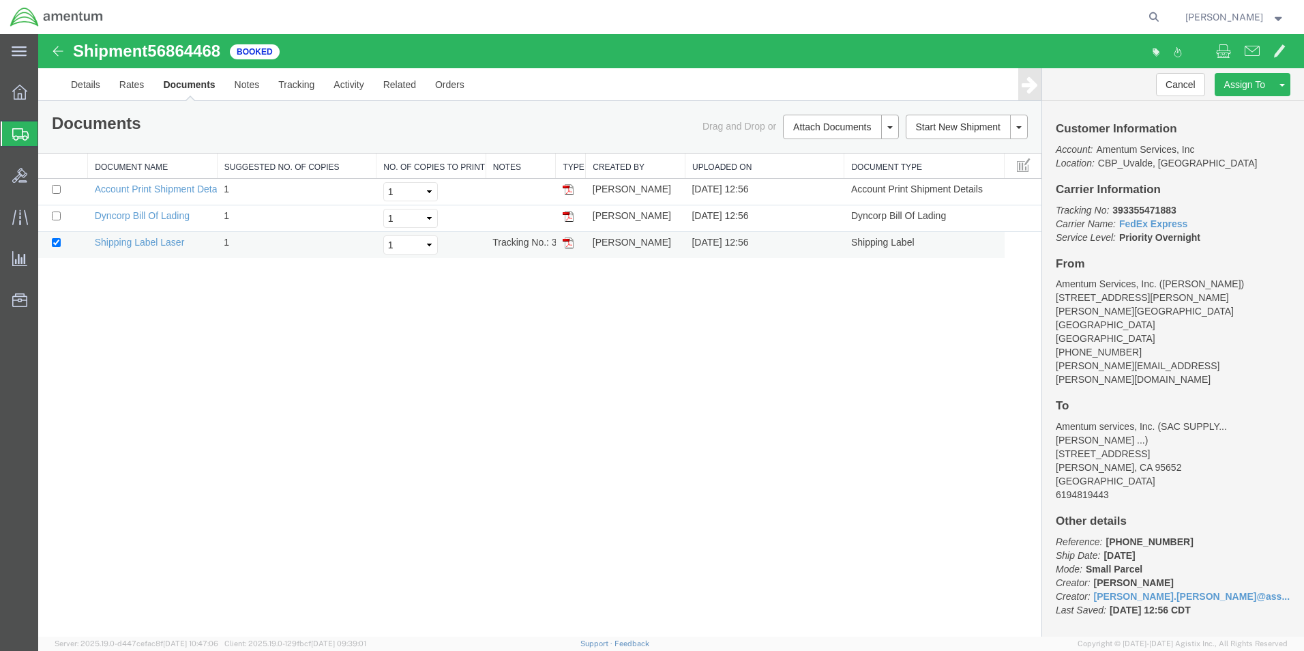
click at [569, 237] on img at bounding box center [568, 242] width 11 height 11
click at [0, 0] on span "Shipment Manager" at bounding box center [0, 0] width 0 height 0
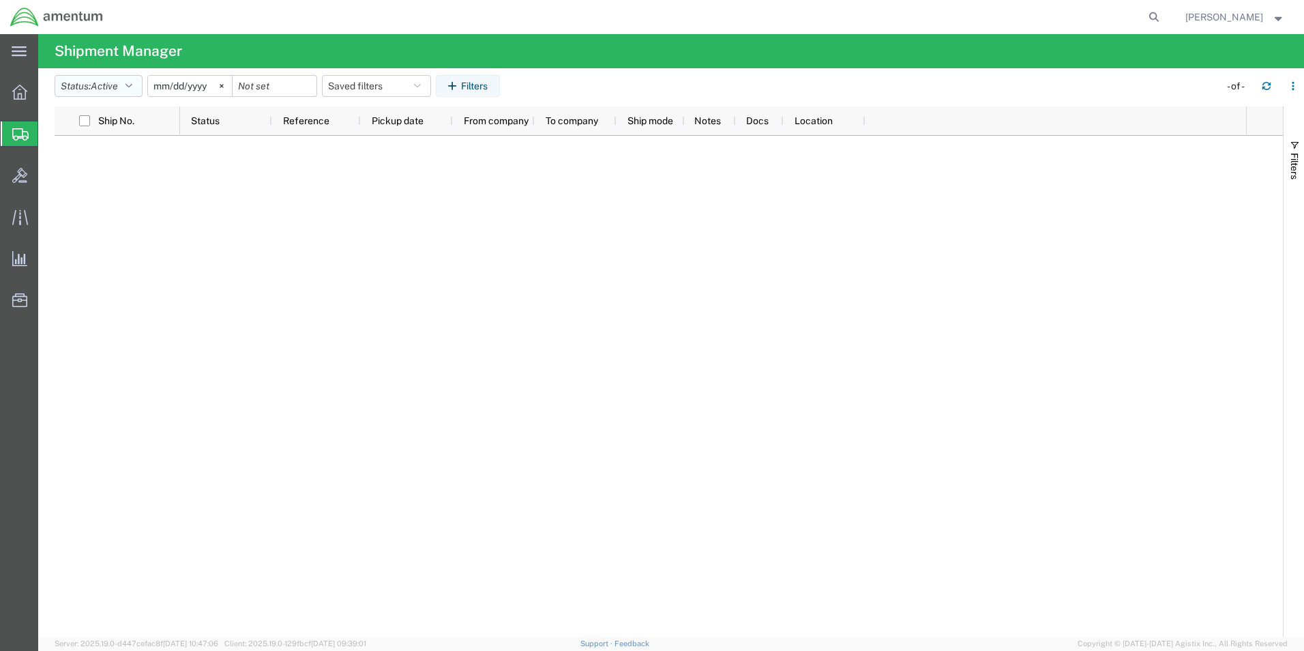
click at [135, 91] on button "Status: Active" at bounding box center [99, 86] width 88 height 22
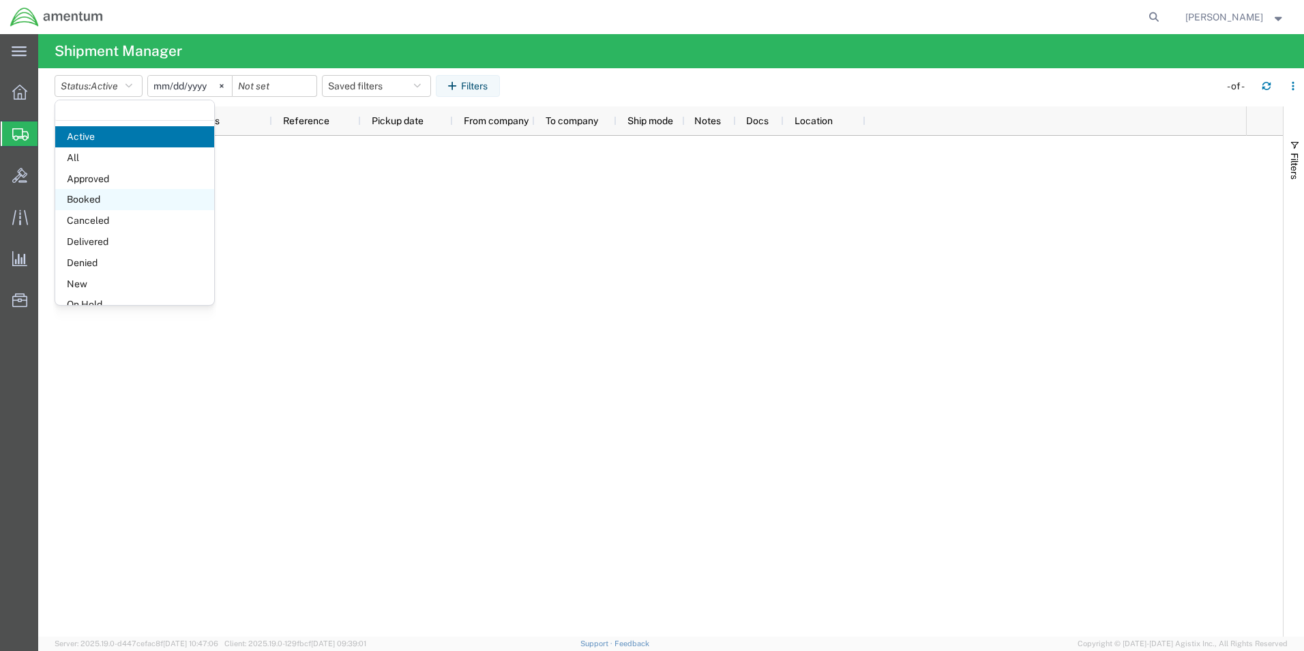
click at [82, 195] on span "Booked" at bounding box center [134, 199] width 159 height 21
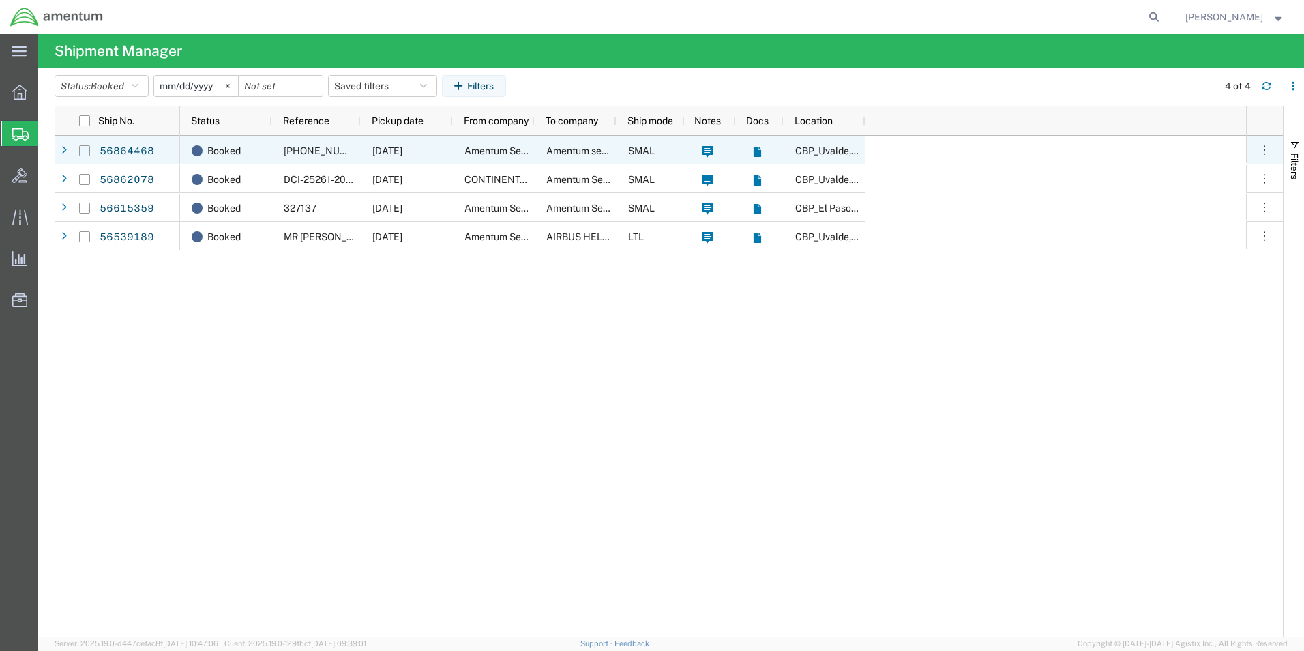
click at [83, 148] on input "Press Space to toggle row selection (unchecked)" at bounding box center [84, 150] width 11 height 11
checkbox input "true"
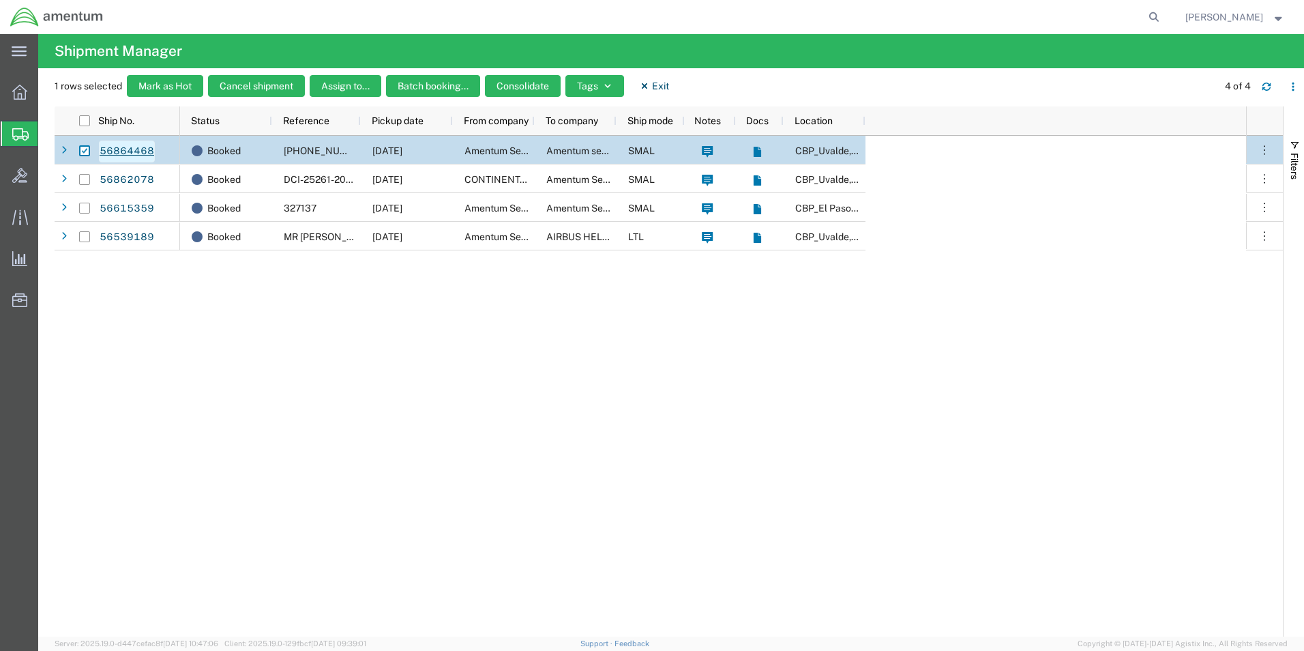
click at [118, 149] on link "56864468" at bounding box center [127, 151] width 56 height 22
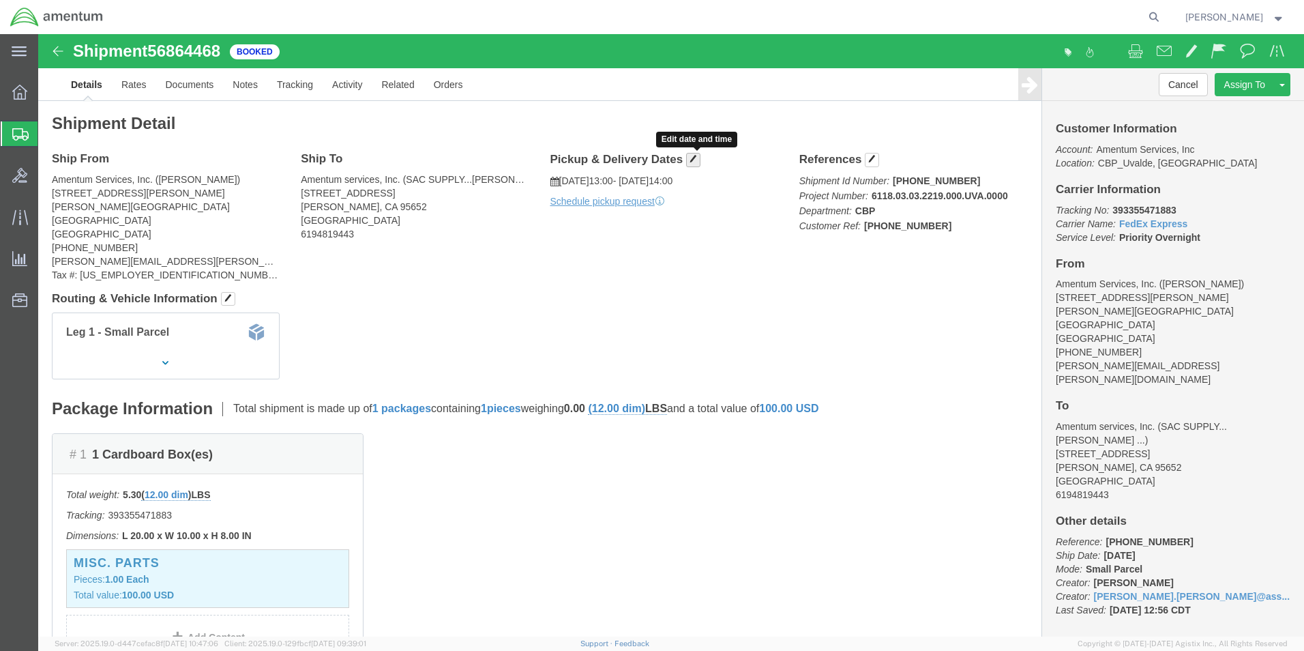
click span "button"
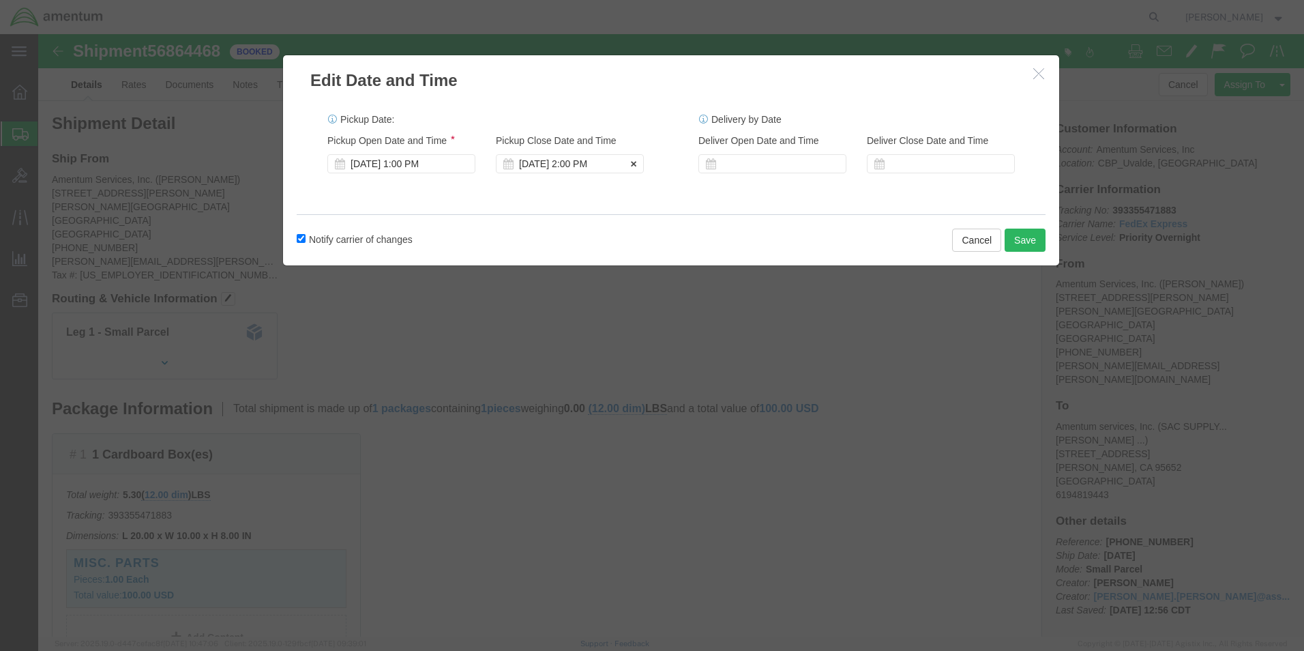
click div "[DATE] 2:00 PM"
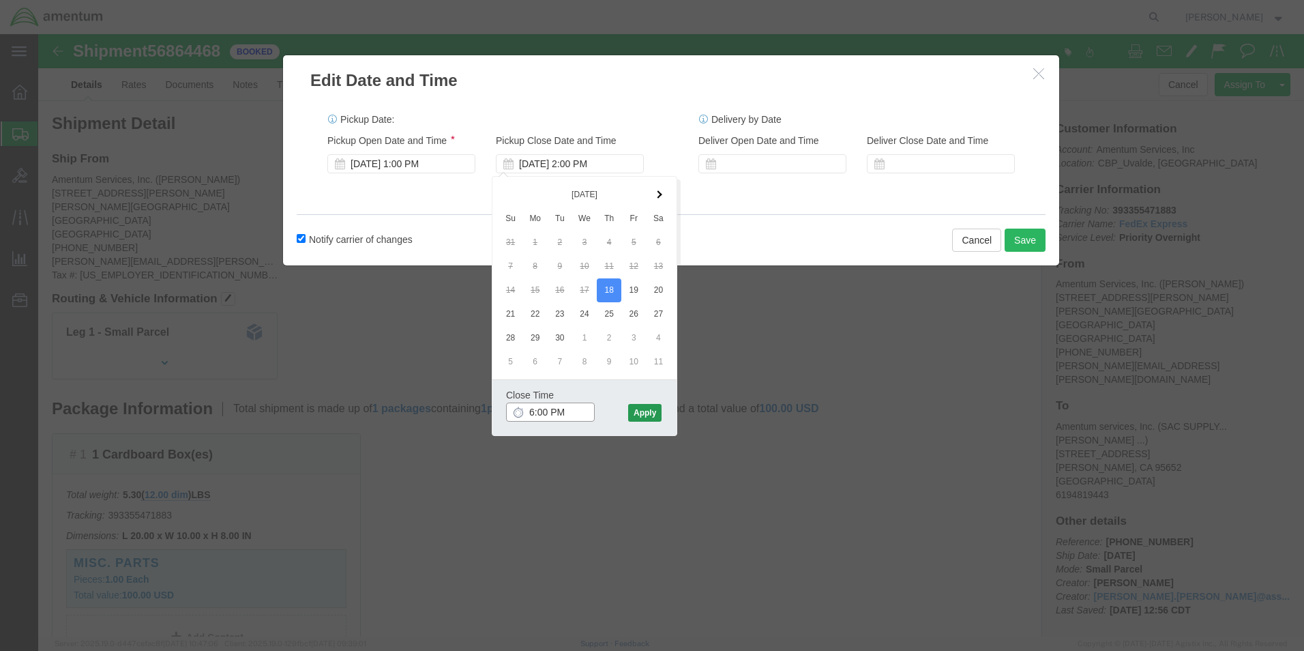
type input "6:00 PM"
click button "Apply"
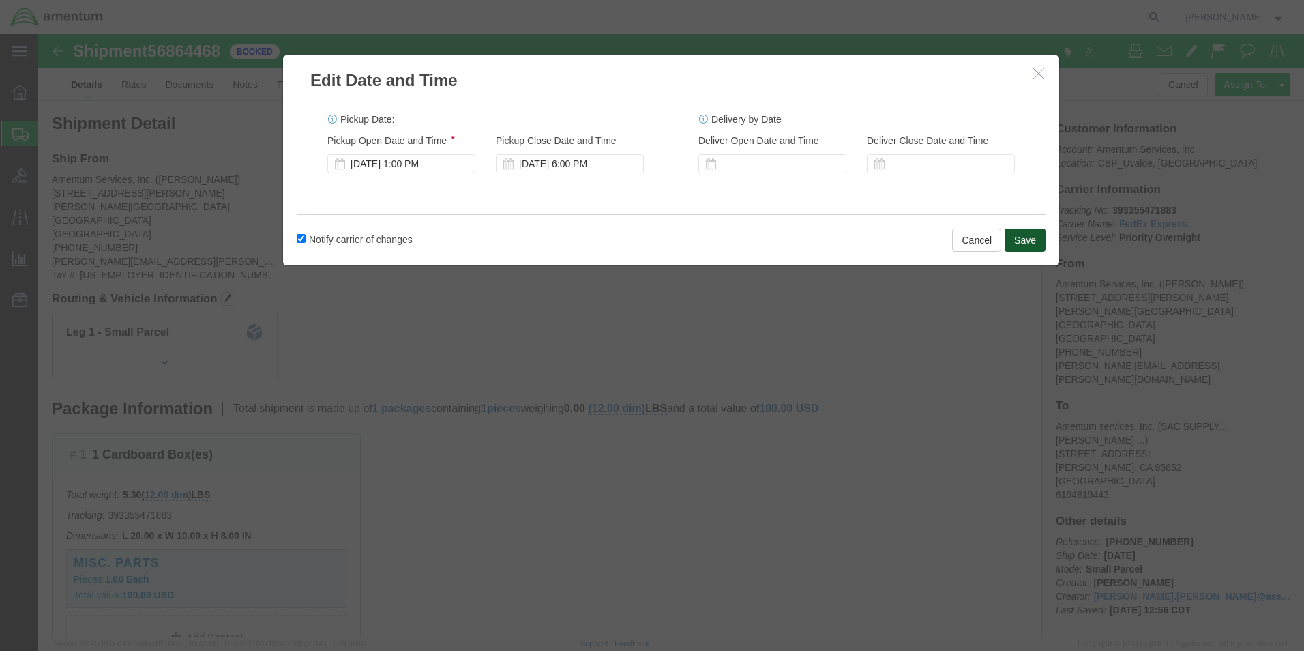
click button "Save"
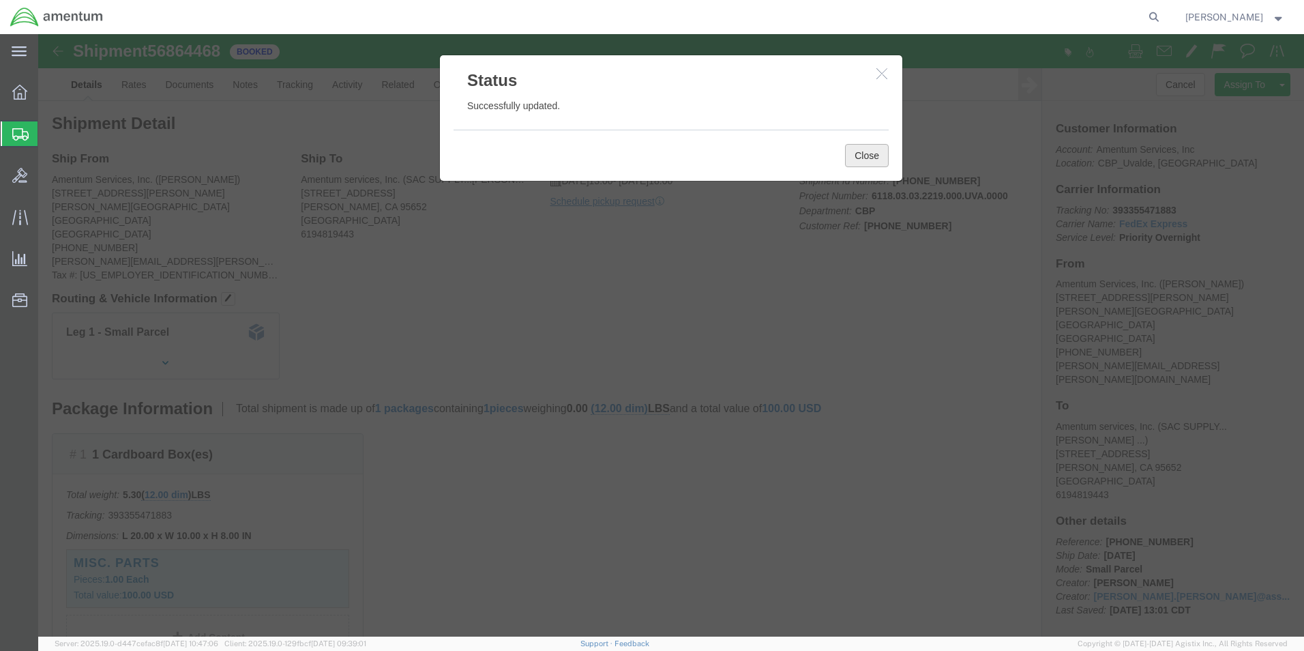
click button "Close"
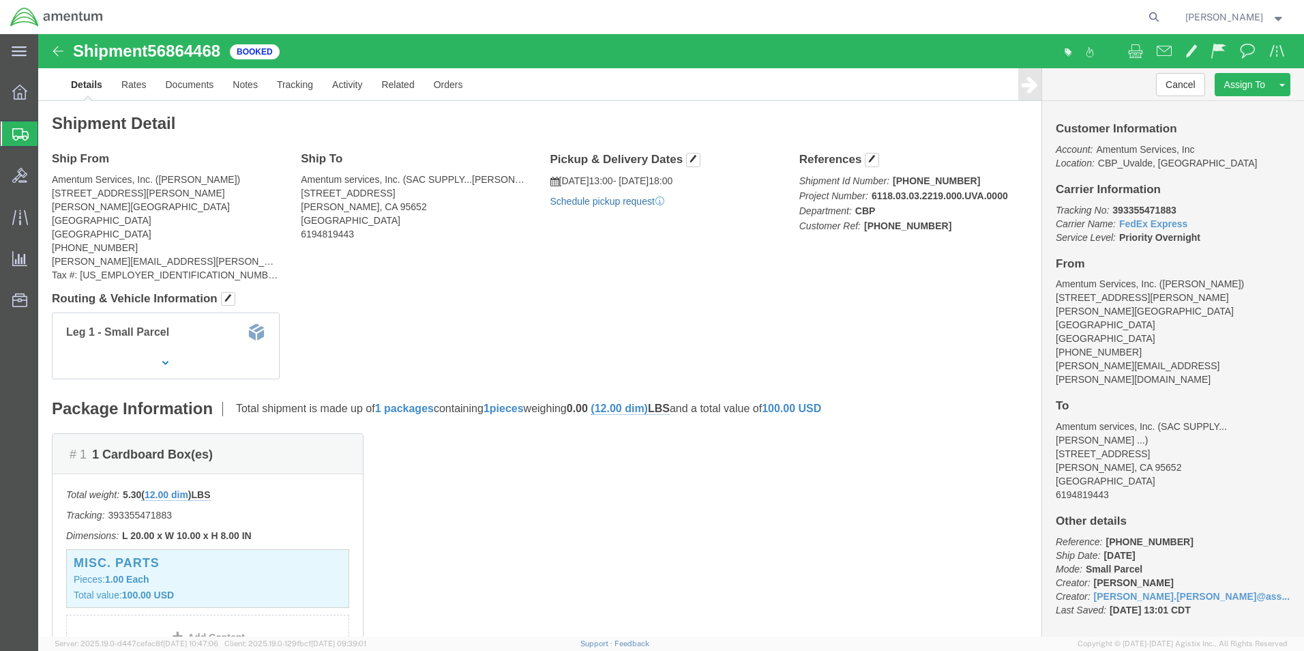
click link "Schedule pickup request"
click at [0, 0] on span "Create Shipment" at bounding box center [0, 0] width 0 height 0
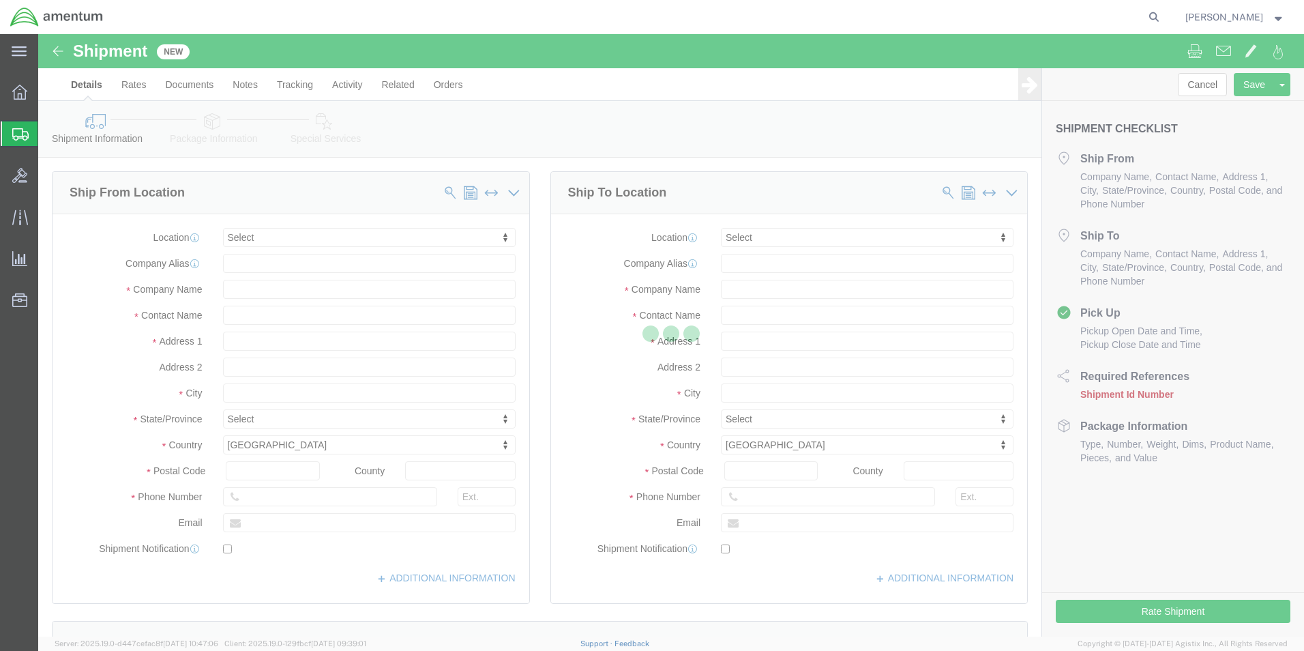
select select
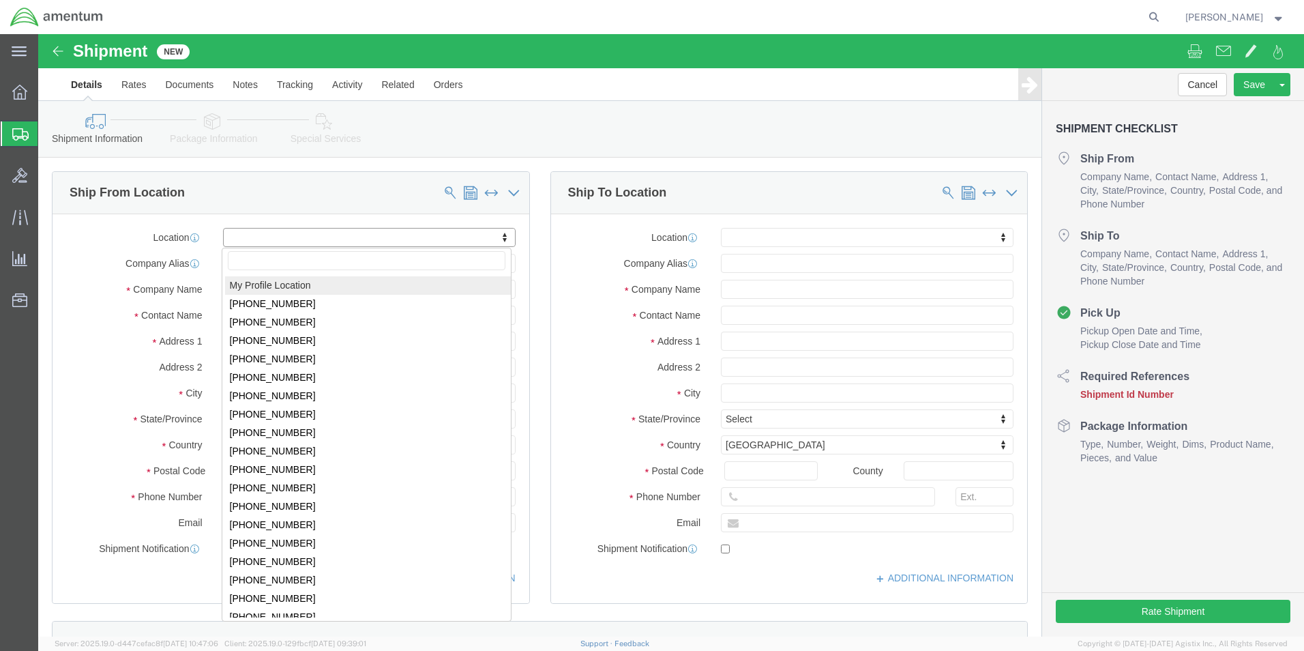
select select "MYPROFILE"
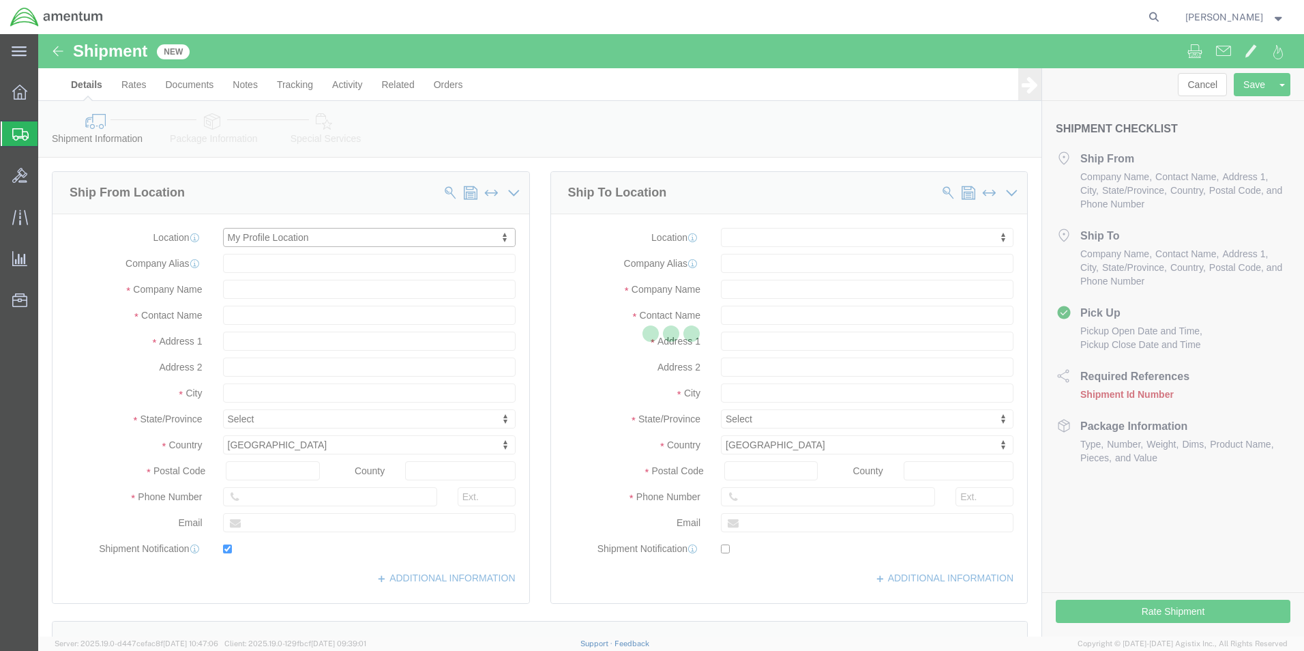
type input "[STREET_ADDRESS][PERSON_NAME]"
type input "[PERSON_NAME][GEOGRAPHIC_DATA]"
type input "78801"
type input "[PHONE_NUMBER]"
type input "[PERSON_NAME][EMAIL_ADDRESS][PERSON_NAME][DOMAIN_NAME]"
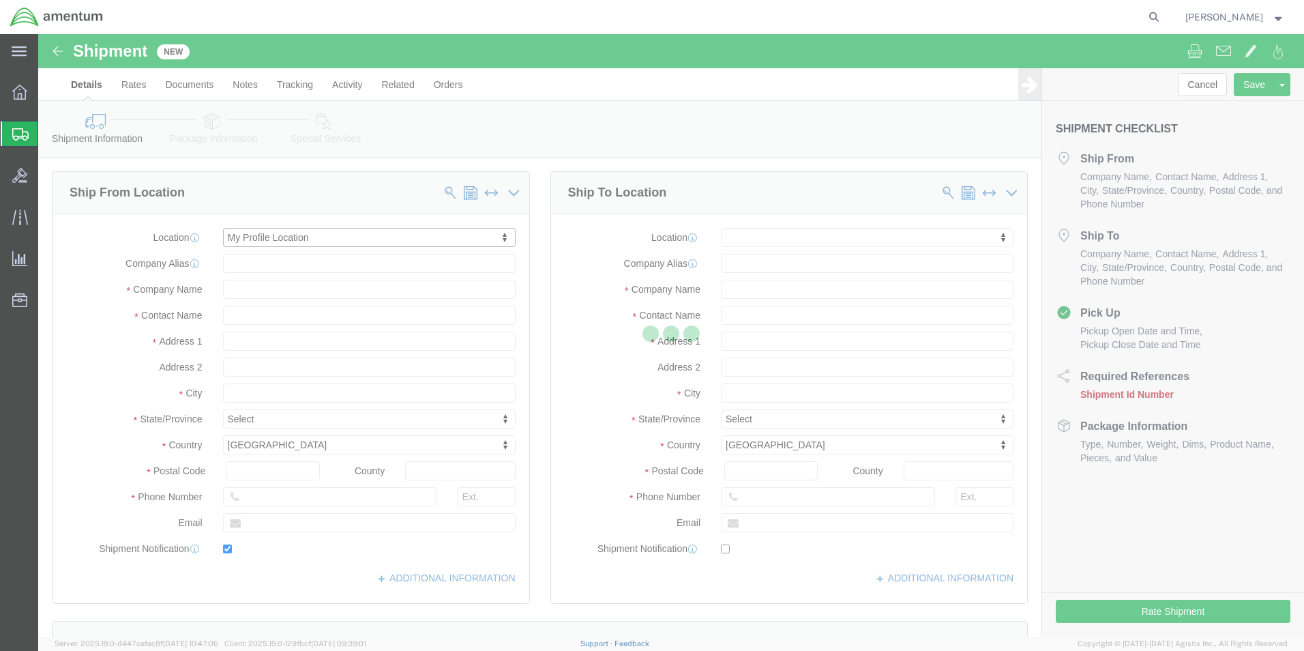
checkbox input "true"
type input "Amentum Services, Inc."
type input "[PERSON_NAME]"
type input "Uvalde"
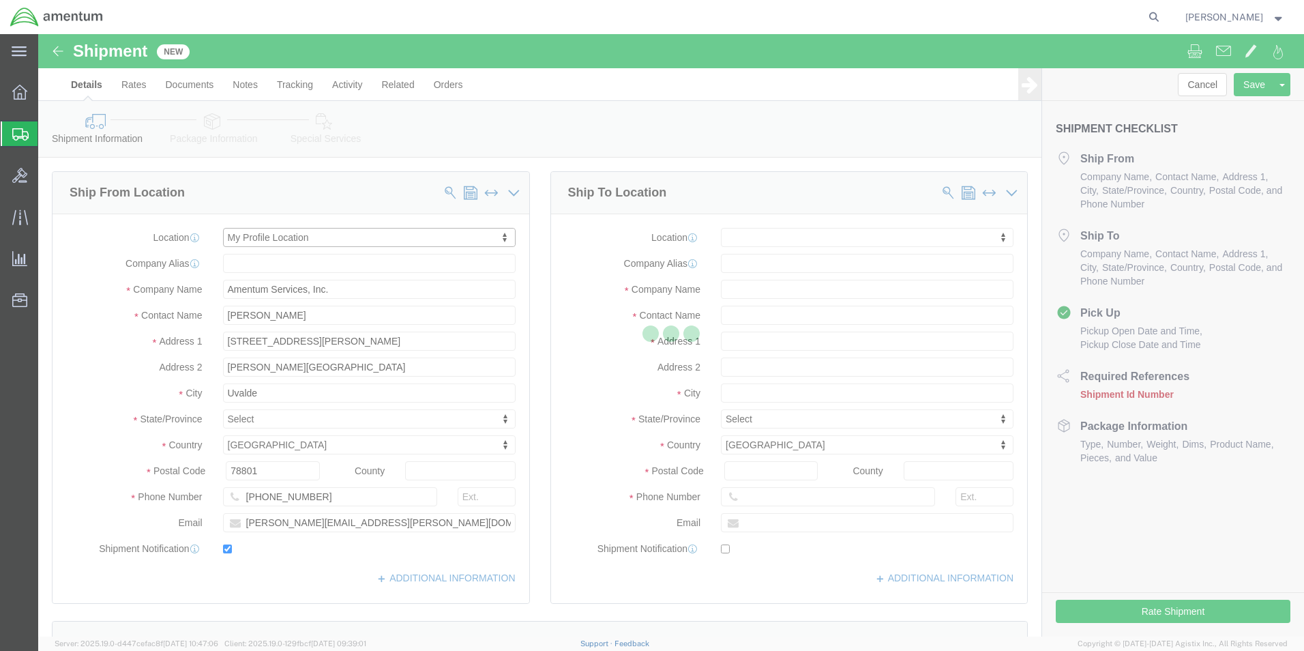
select select "[GEOGRAPHIC_DATA]"
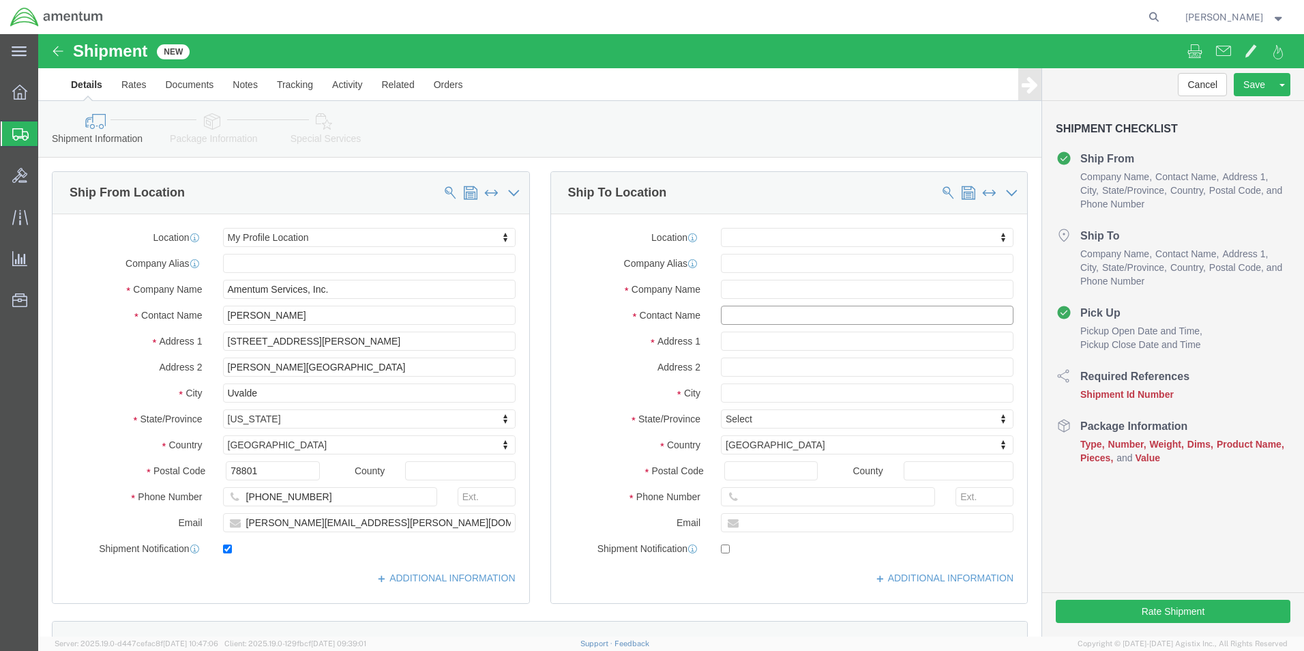
click input "text"
type input "DLR"
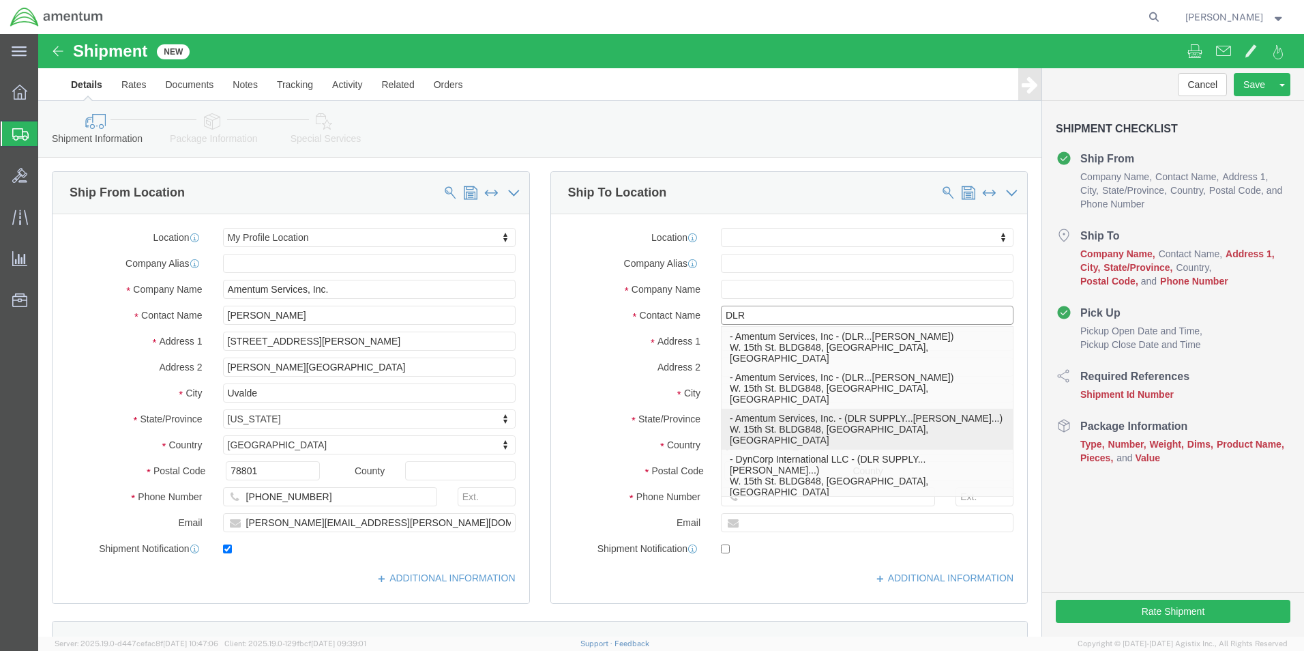
click p "- Amentum Services, Inc. - (DLR SUPPLY...[PERSON_NAME]...) W. [GEOGRAPHIC_DATA]…"
select select
type input "[STREET_ADDRESS]"
type input "[GEOGRAPHIC_DATA]"
type input "78840"
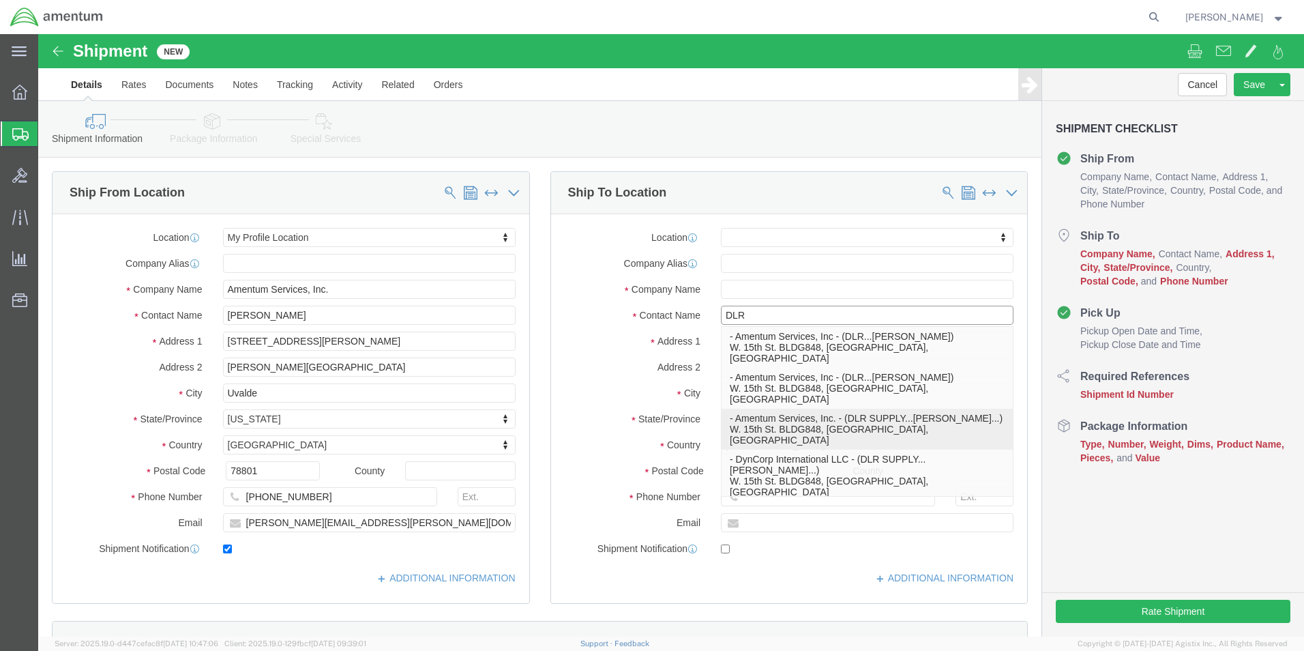
type input "[PHONE_NUMBER]"
type input "Amentum Services, Inc."
type input "DLR SUPPLY...[PERSON_NAME]..."
type input "[PERSON_NAME]"
select select "[GEOGRAPHIC_DATA]"
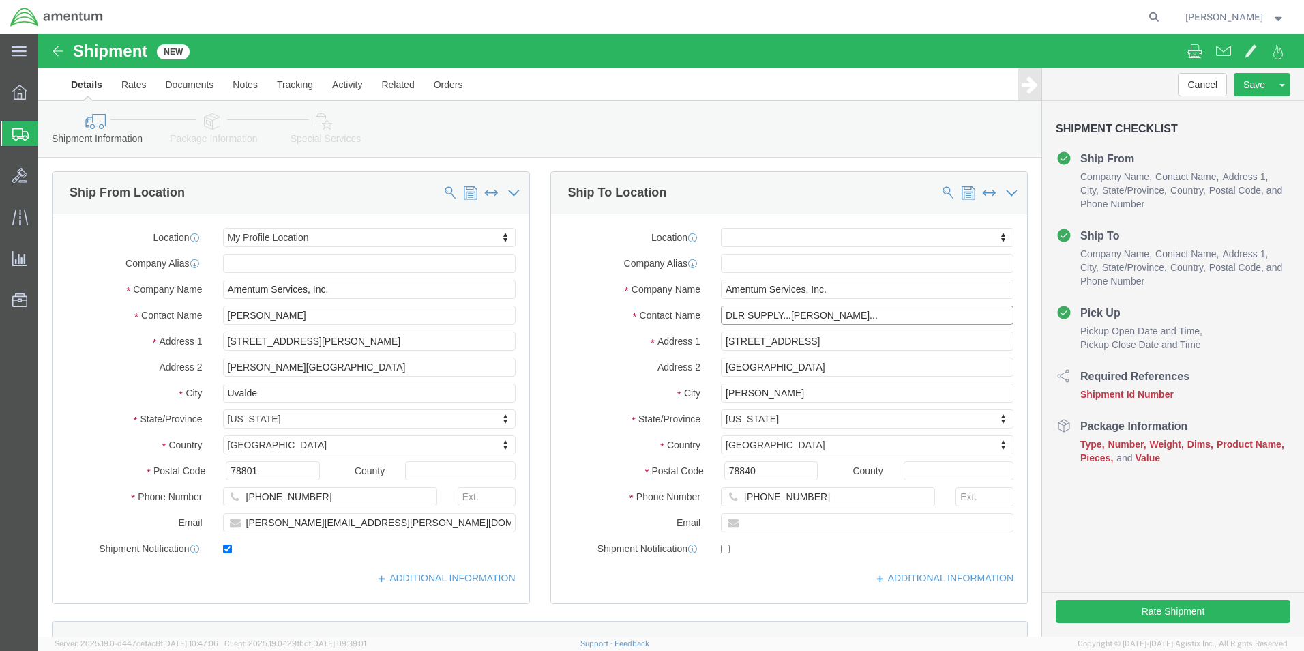
type input "DLR SUPPLY...[PERSON_NAME]..."
click div "Ship To Location Location My Profile Location [PHONE_NUMBER] [PHONE_NUMBER] [PH…"
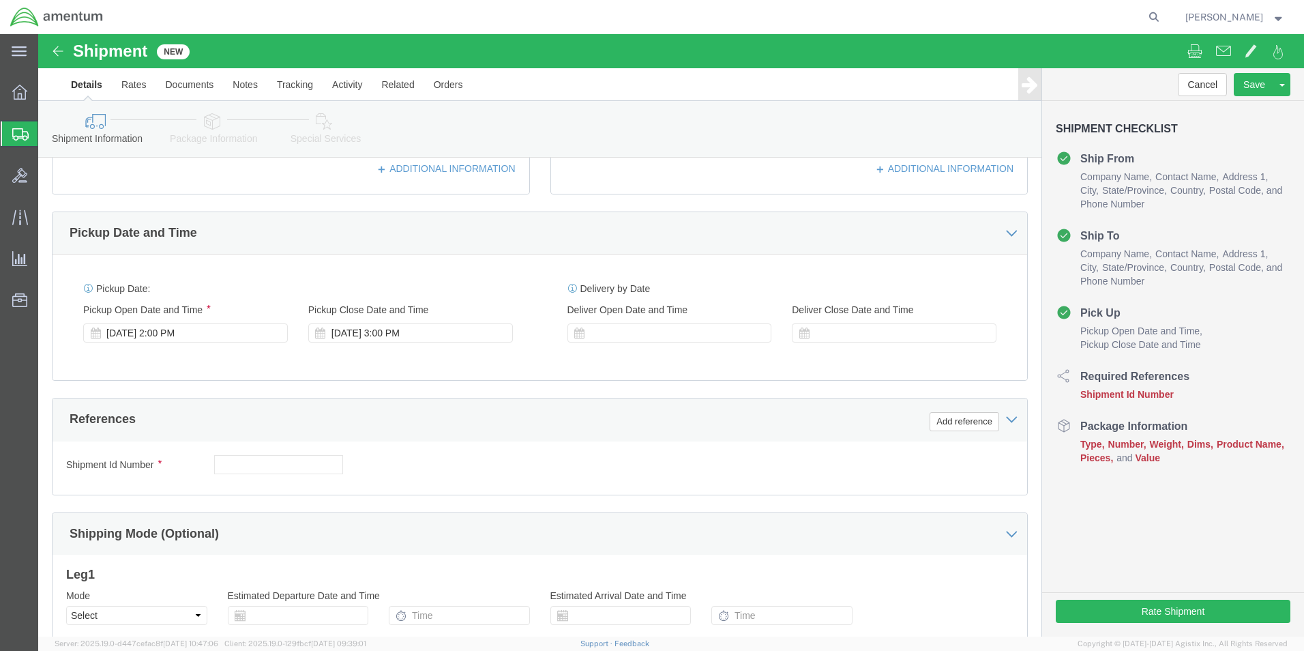
scroll to position [477, 0]
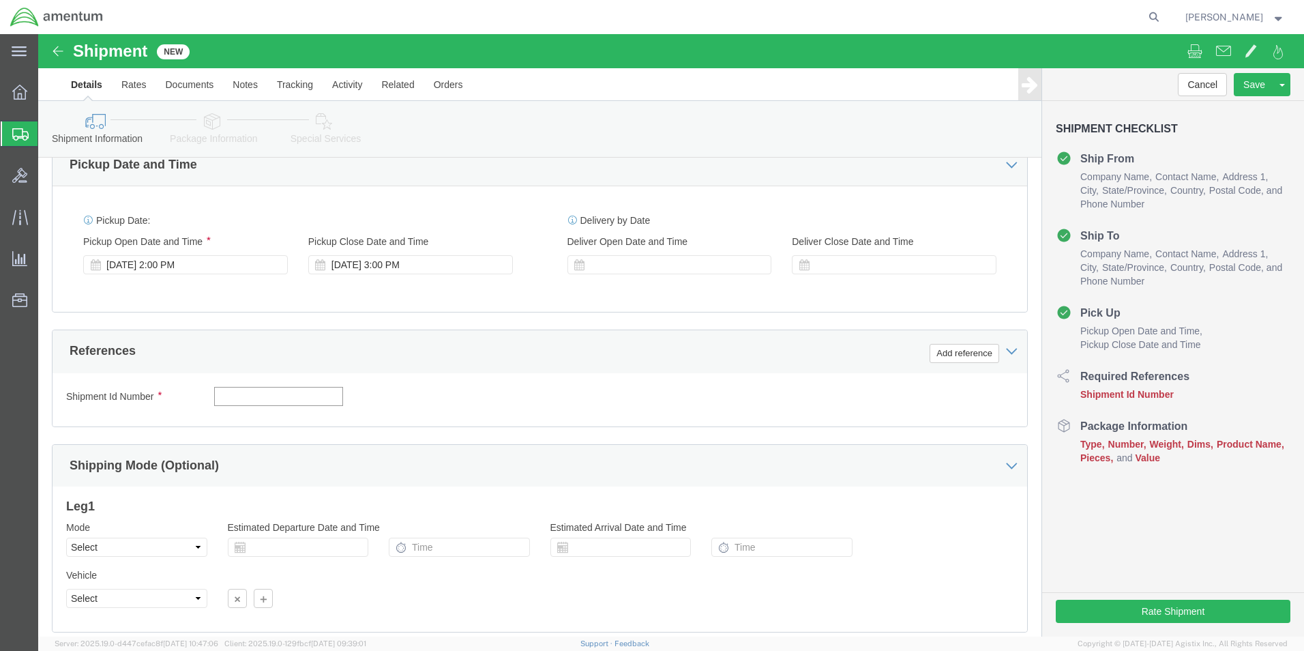
click input "text"
type input "704A37721118"
click div "Shipment Id Number 704A37721118 Select Account Type Activity ID Airline Appoint…"
click button "Add reference"
click select "Select Account Type Activity ID Airline Appointment Number ASN Batch Request # …"
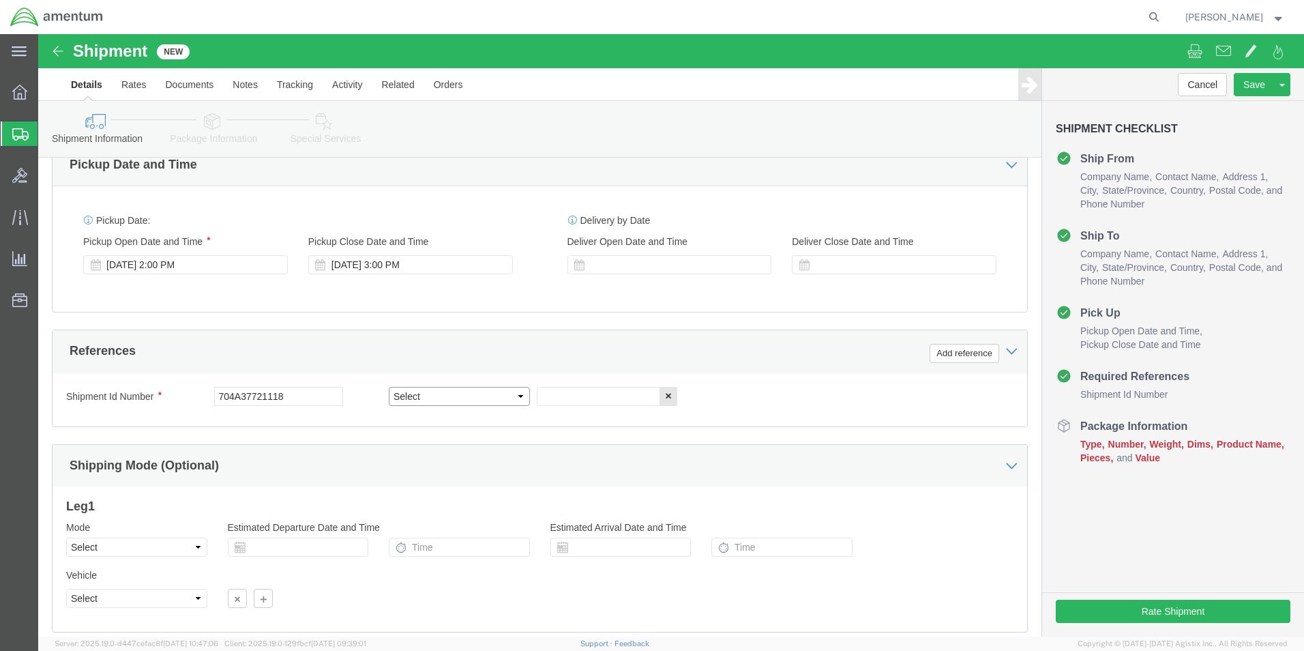
select select "CUSTREF"
click select "Select Account Type Activity ID Airline Appointment Number ASN Batch Request # …"
click input "text"
type input "704A37721118"
click div "Shipment Id Number 704A37721118 Select Account Type Activity ID Airline Appoint…"
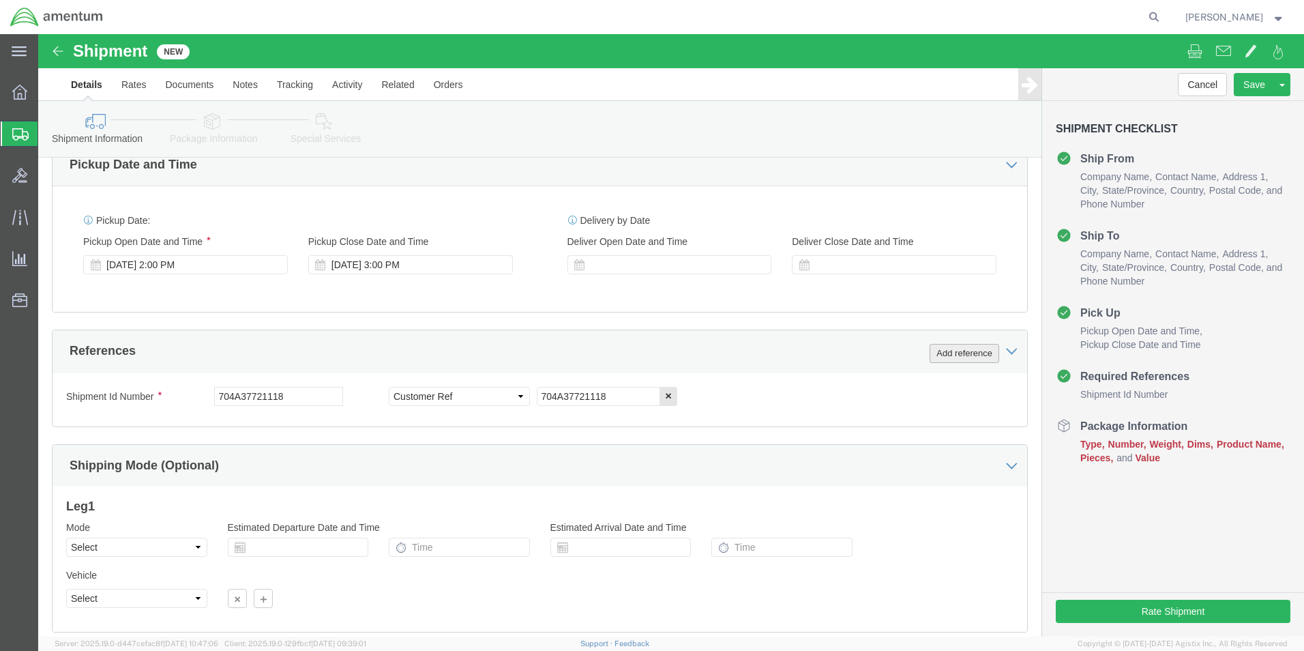
click button "Add reference"
click select "Select Account Type Activity ID Airline Appointment Number ASN Batch Request # …"
select select "DEPT"
click select "Select Account Type Activity ID Airline Appointment Number ASN Batch Request # …"
click input "text"
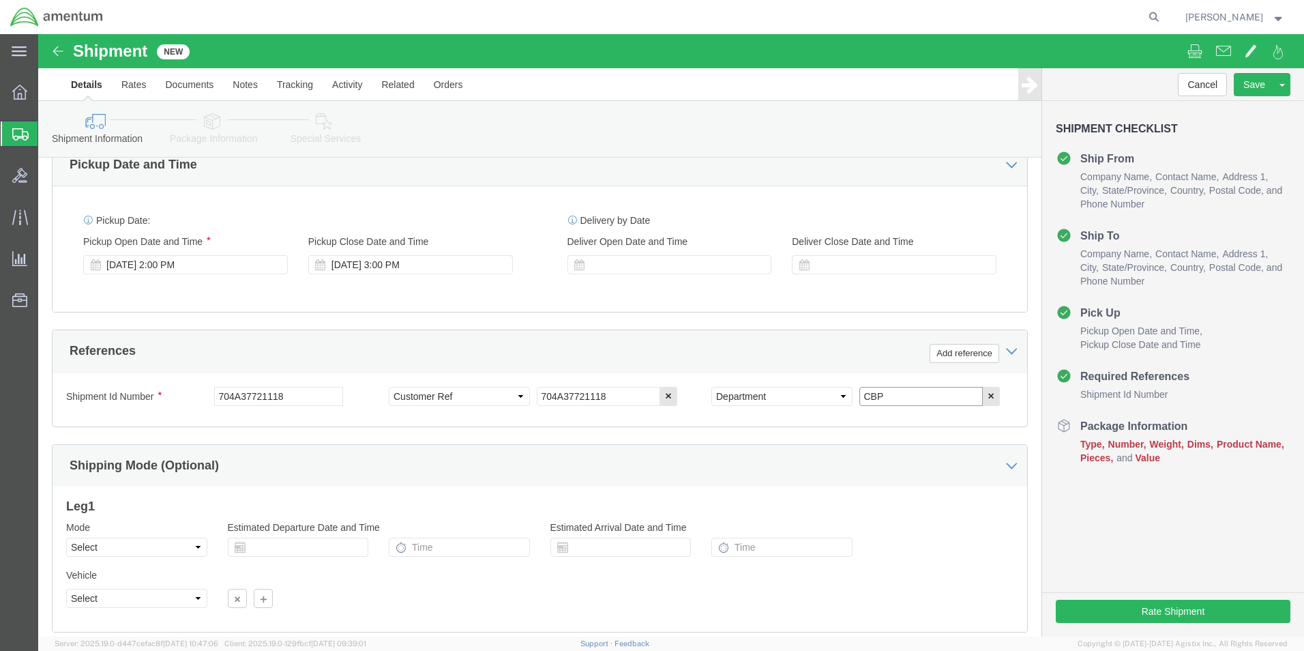
type input "CBP"
click div "Select Account Type Activity ID Airline Appointment Number ASN Batch Request # …"
click button "Add reference"
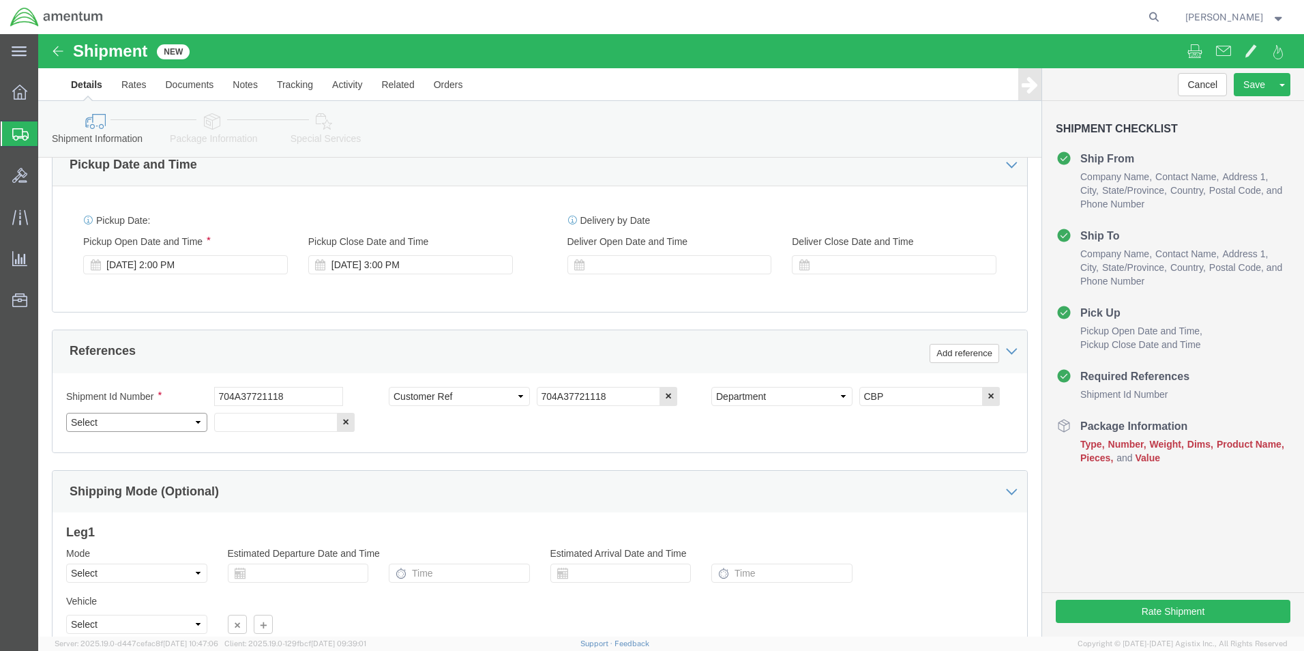
click select "Select Account Type Activity ID Airline Appointment Number ASN Batch Request # …"
select select "PROJNUM"
click select "Select Account Type Activity ID Airline Appointment Number ASN Batch Request # …"
click input "text"
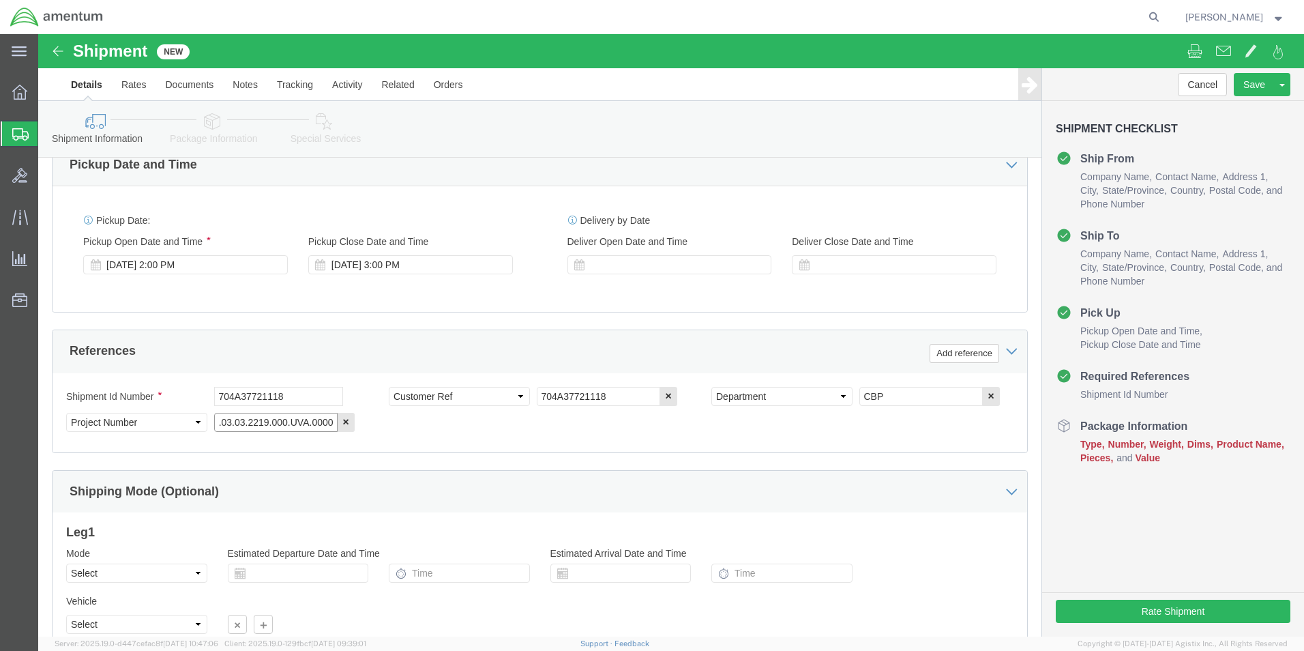
type input "6118.03.03.2219.000.UVA.0000"
click div "Shipment Id Number 704A37721118 Select Account Type Activity ID Airline Appoint…"
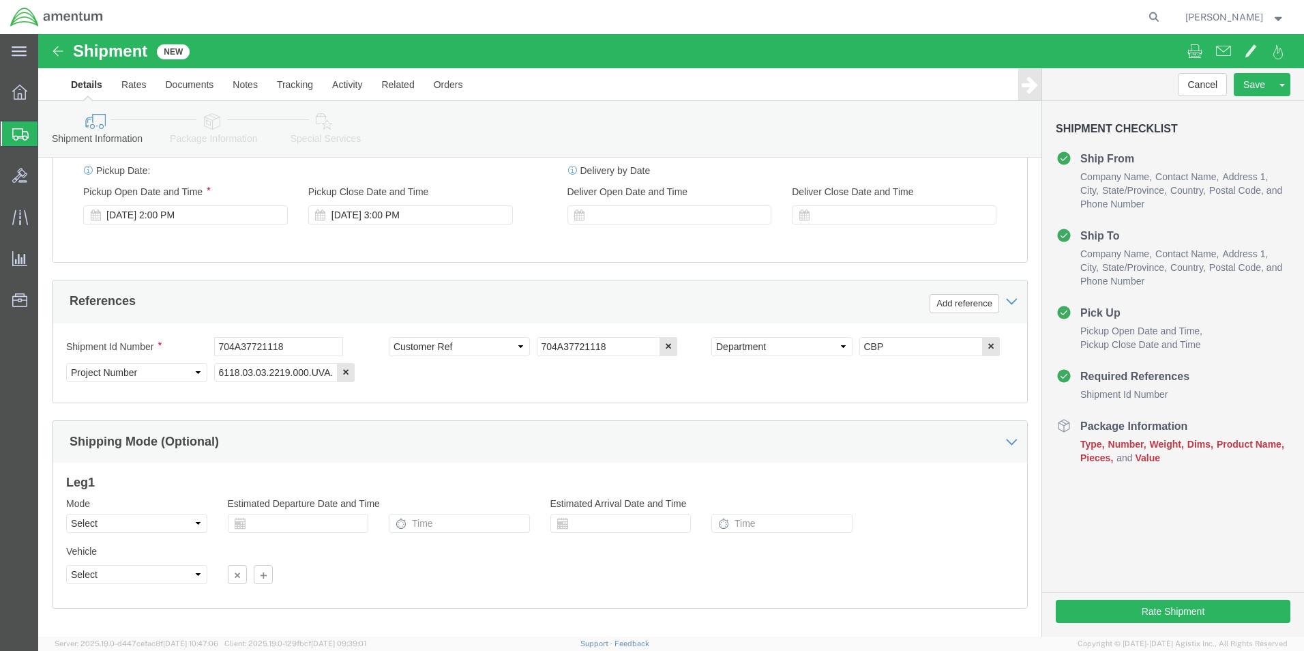
scroll to position [595, 0]
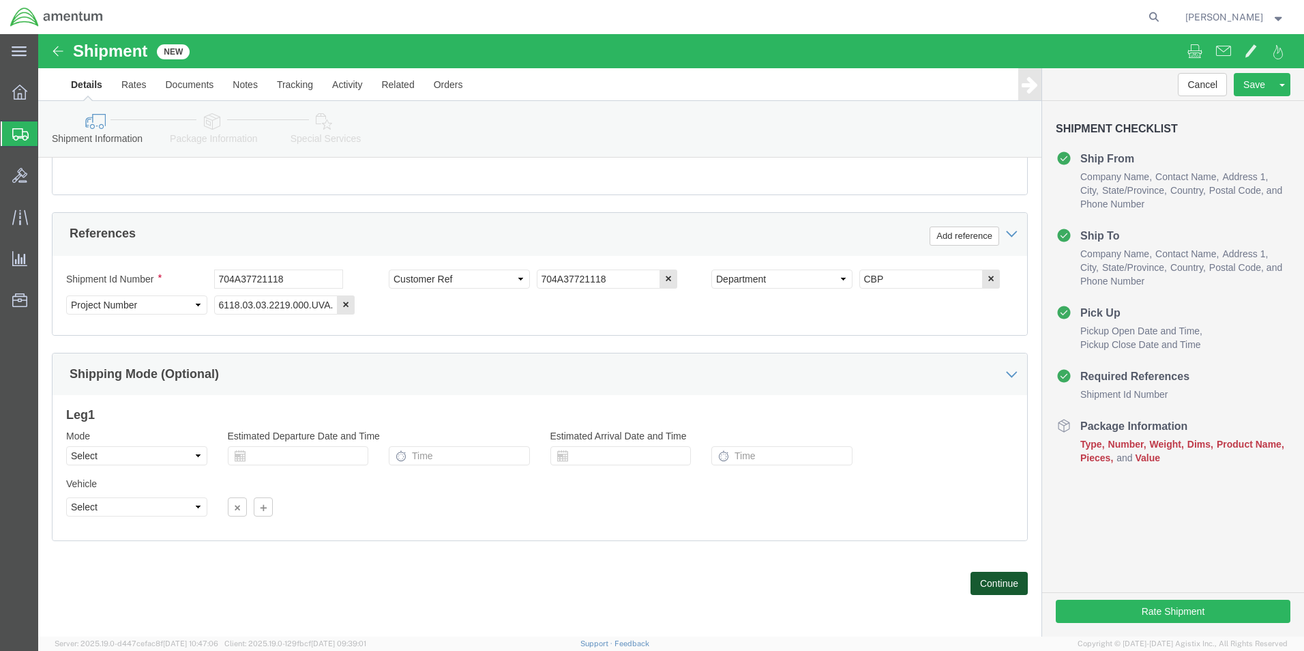
click button "Continue"
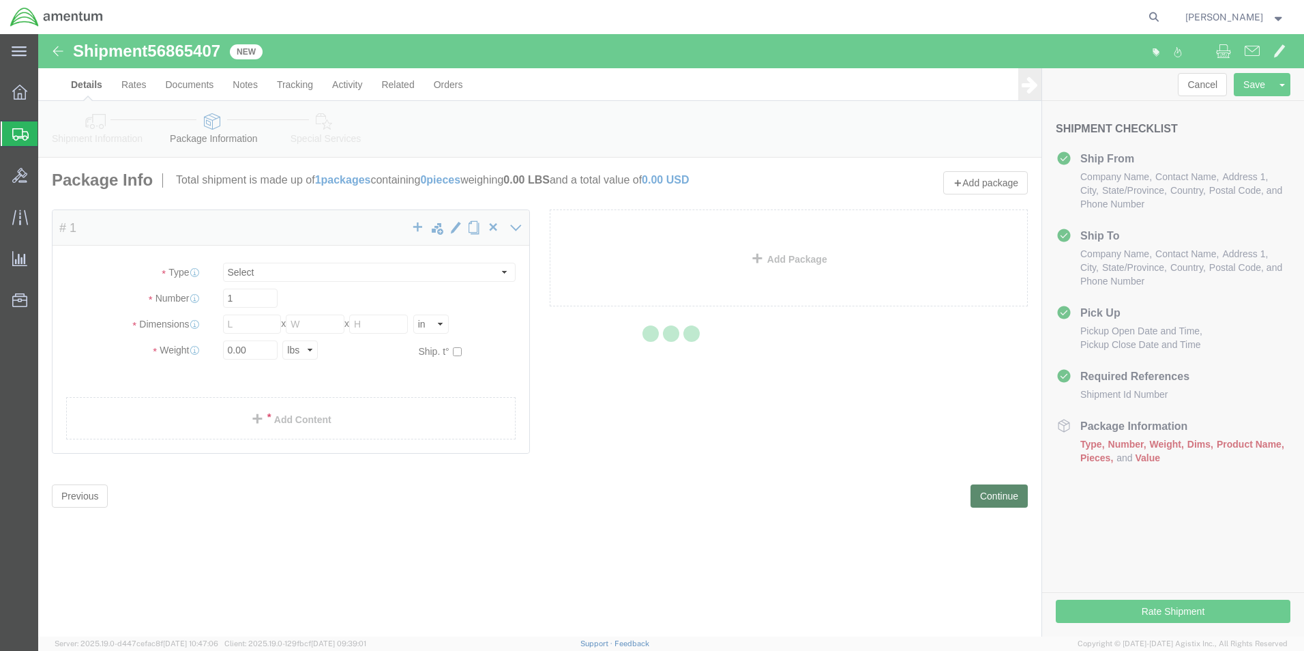
select select "CBOX"
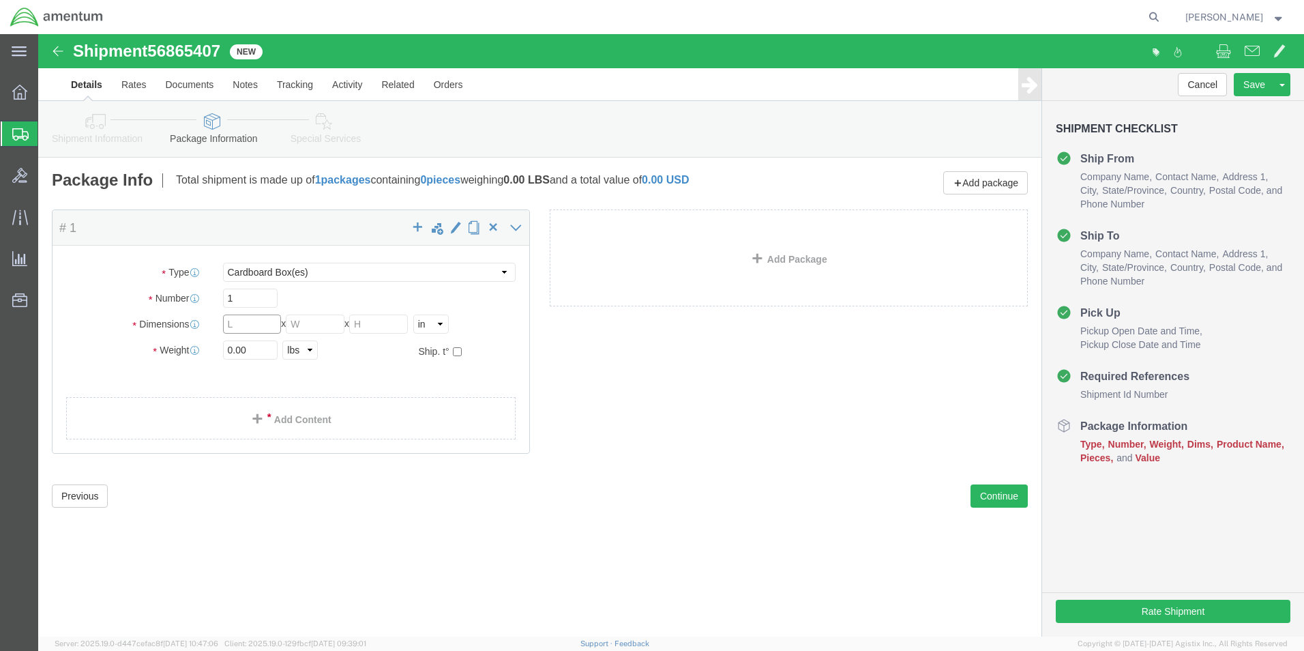
click input "text"
type input "12.00"
click input "text"
type input "9.00"
click input "text"
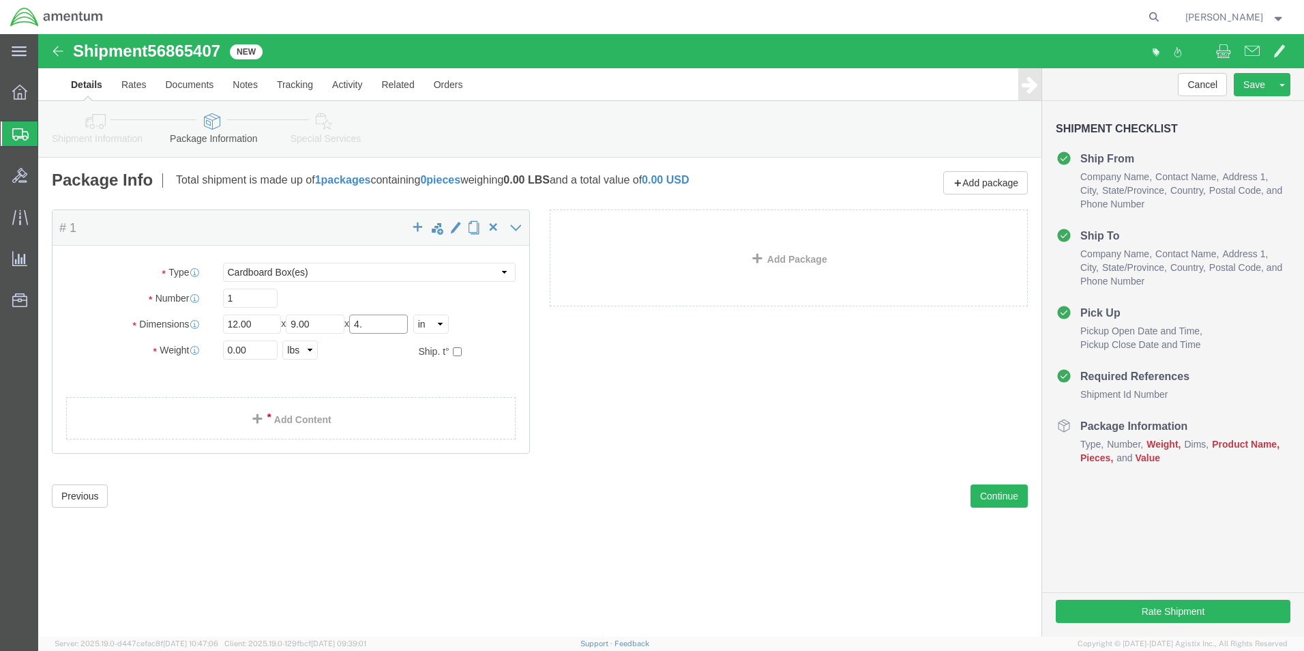
type input "4"
type input "4.00"
click input "0.00"
type input "0"
type input "1.2"
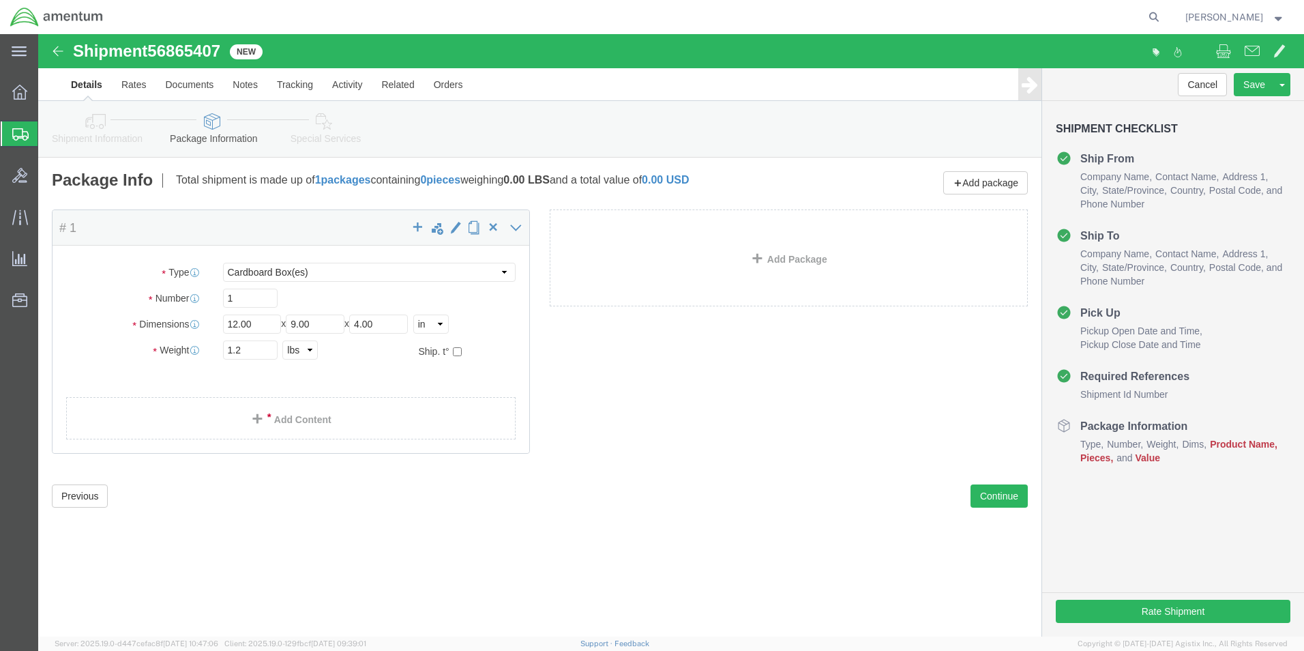
click div "Package Type Select BCK Boxes Bale(s) Basket(s) Bolt(s) Bottle(s) Buckets Bulk …"
click span
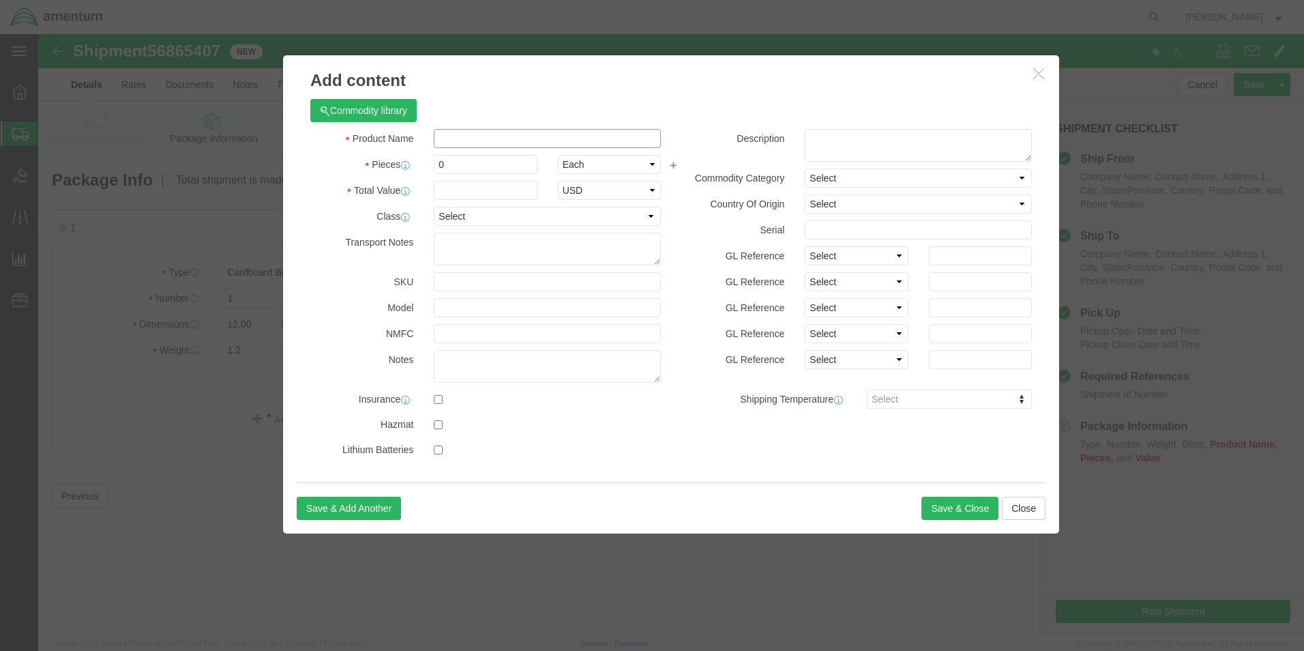
click input "text"
type input "MISC. PARTS"
type input "100.00"
click input "0"
type input "2.0"
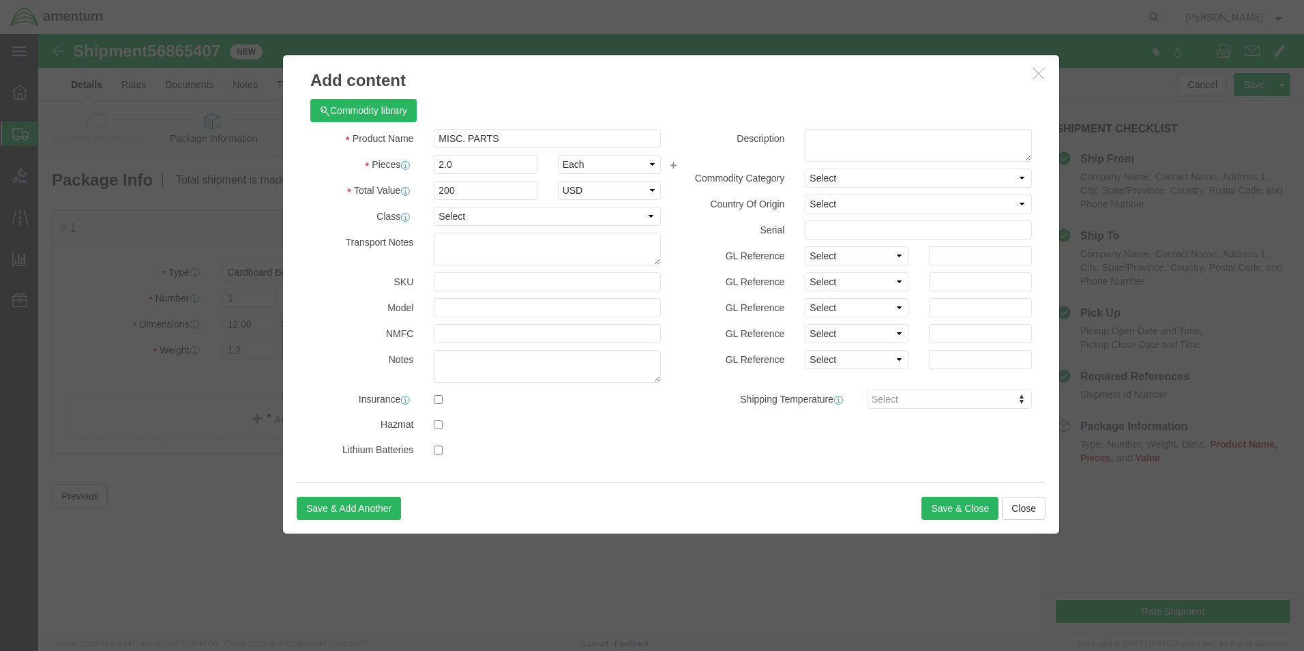
drag, startPoint x: 448, startPoint y: 68, endPoint x: 447, endPoint y: 79, distance: 11.7
click div "Commodity library"
click input "200"
type input "200.00"
click div "Commodity library"
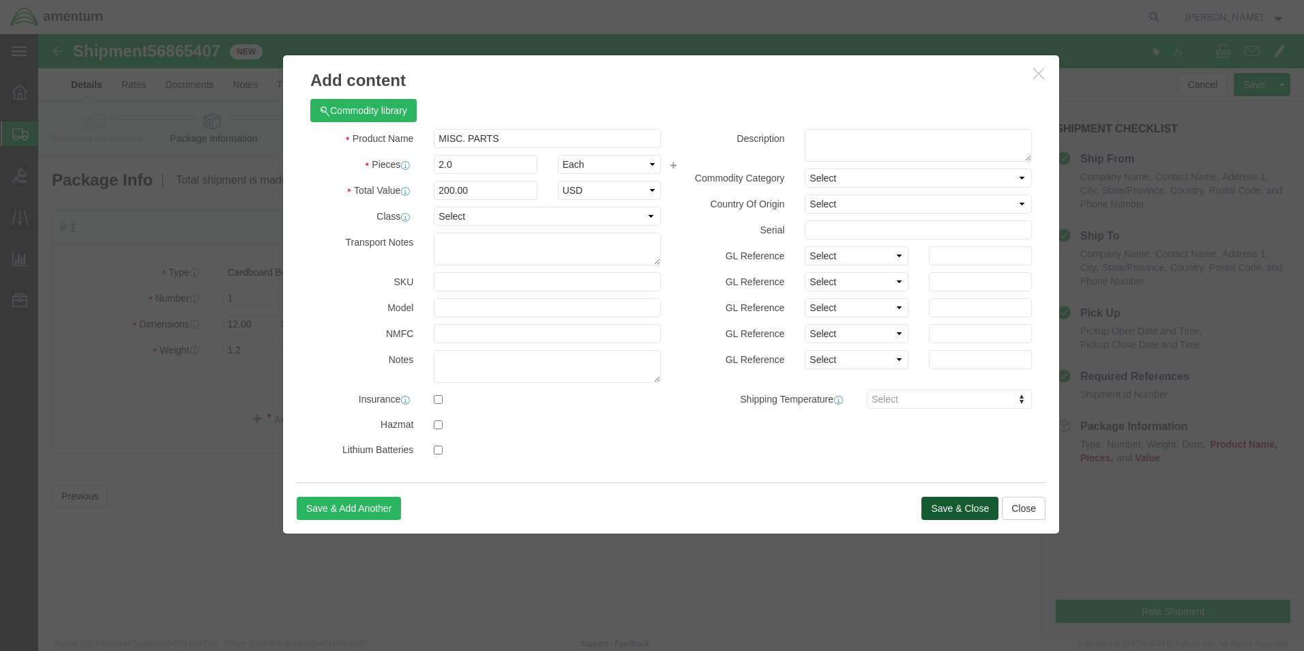
click button "Save & Close"
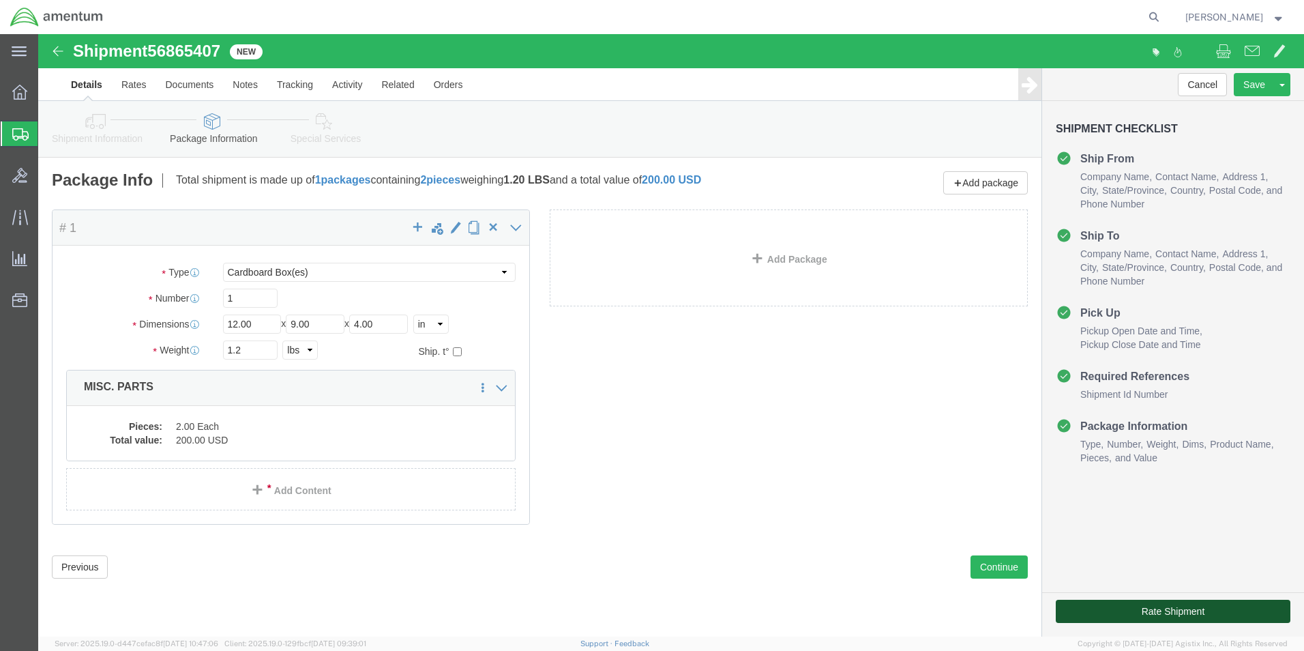
click button "Rate Shipment"
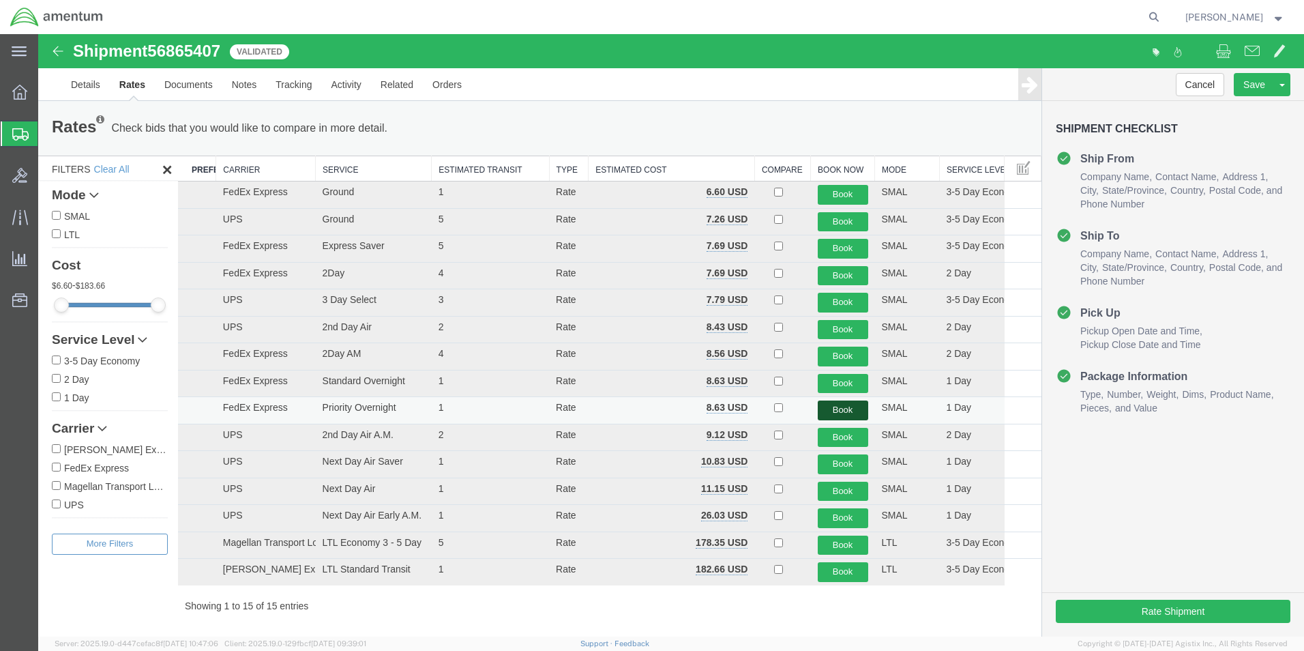
click at [820, 405] on button "Book" at bounding box center [843, 410] width 50 height 20
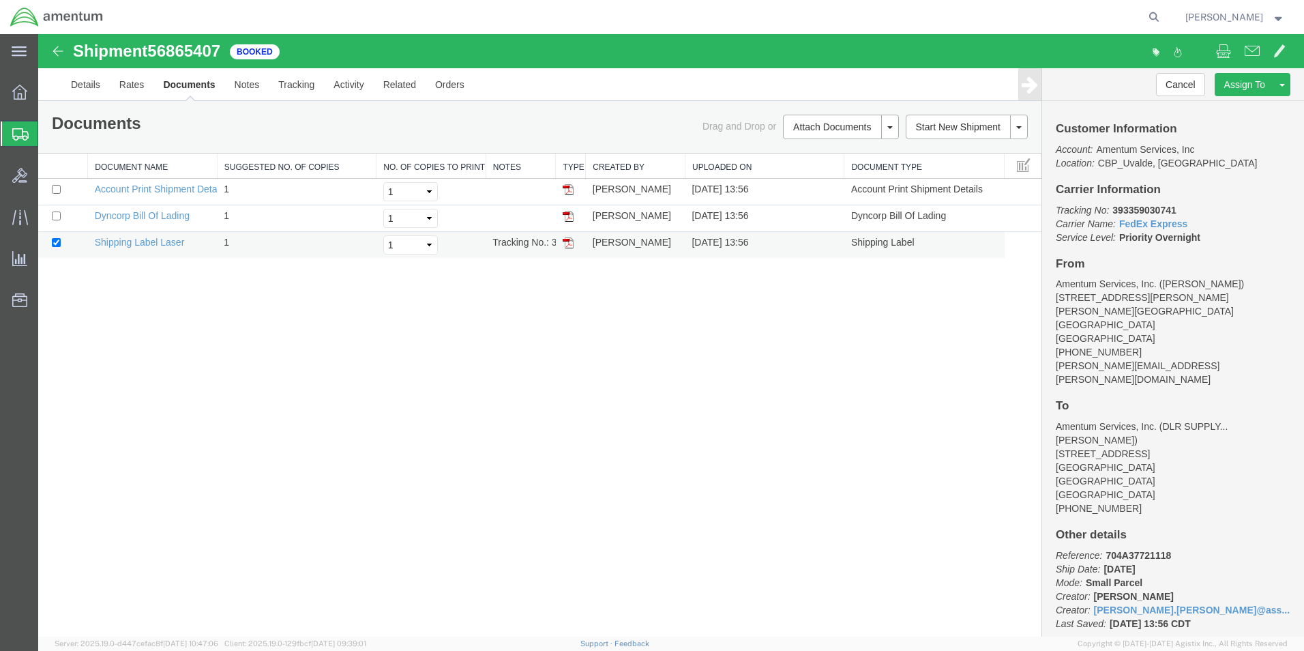
click at [570, 243] on img at bounding box center [568, 242] width 11 height 11
click at [1280, 14] on strong "button" at bounding box center [1279, 16] width 12 height 5
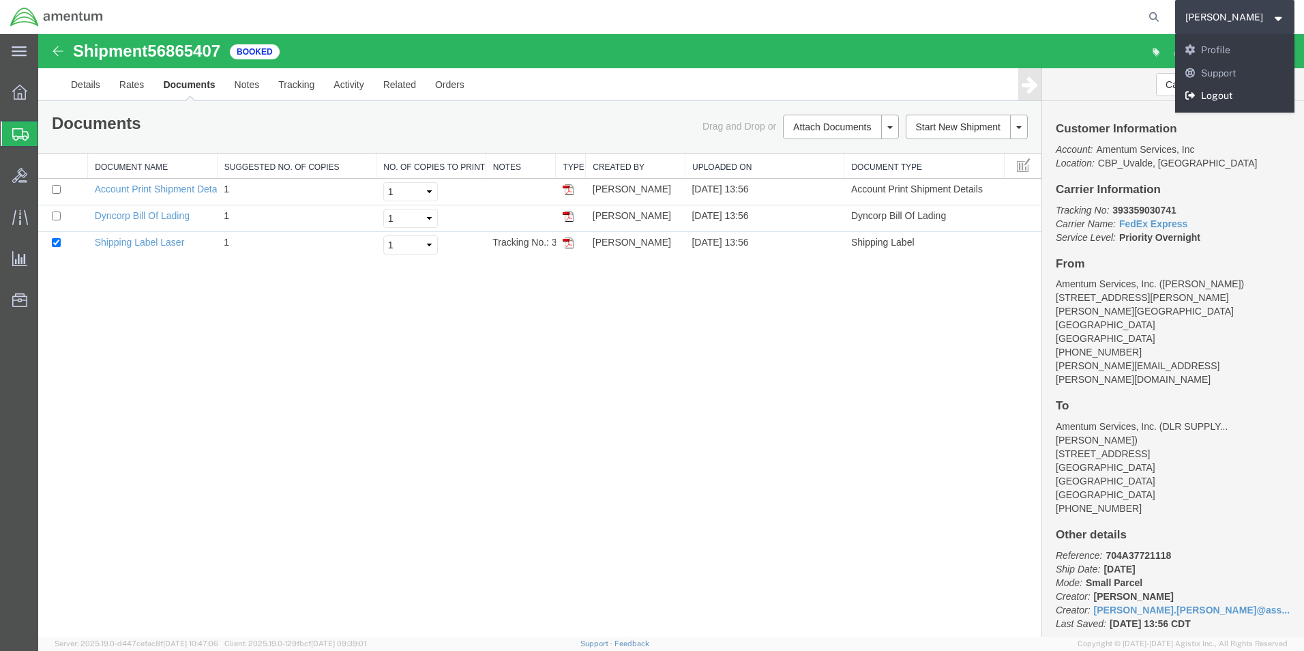
click at [1226, 87] on link "Logout" at bounding box center [1235, 96] width 120 height 23
